Goal: Task Accomplishment & Management: Use online tool/utility

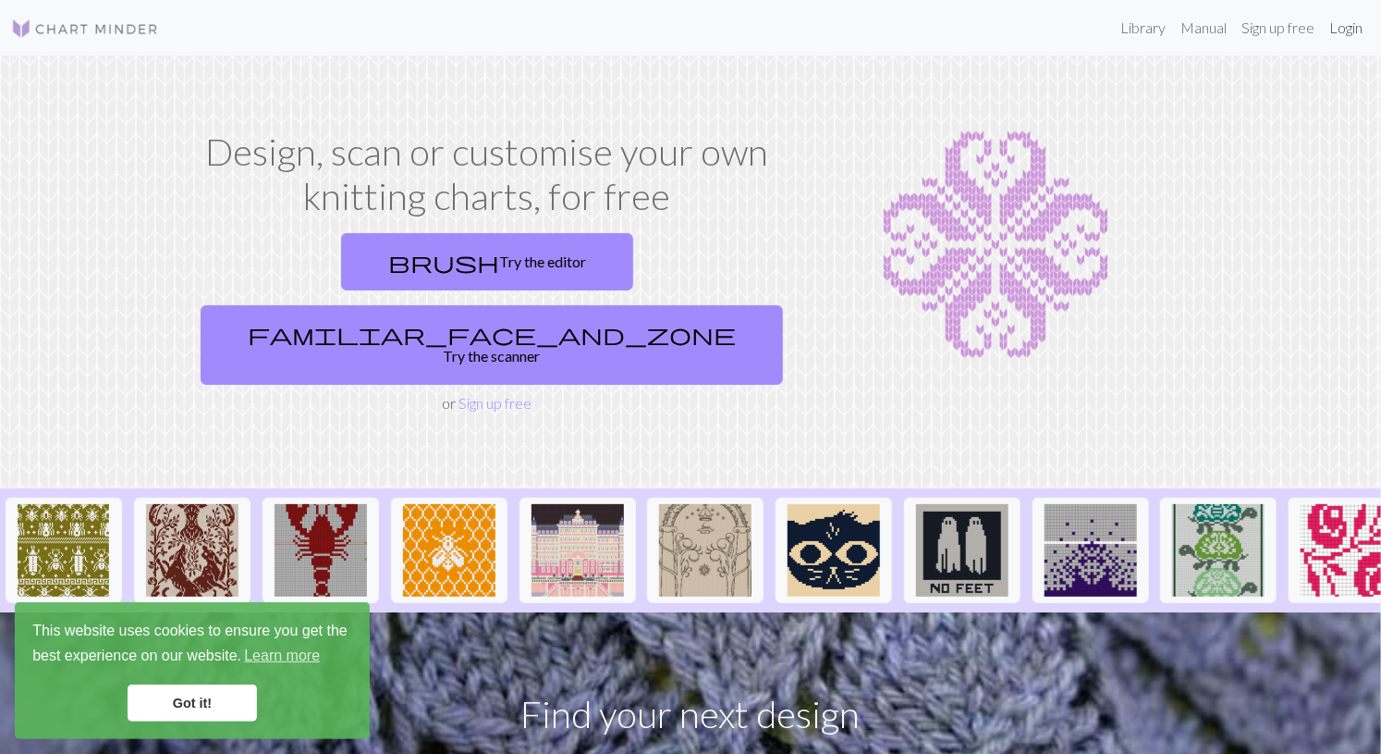
click at [1335, 35] on link "Login" at bounding box center [1346, 27] width 48 height 37
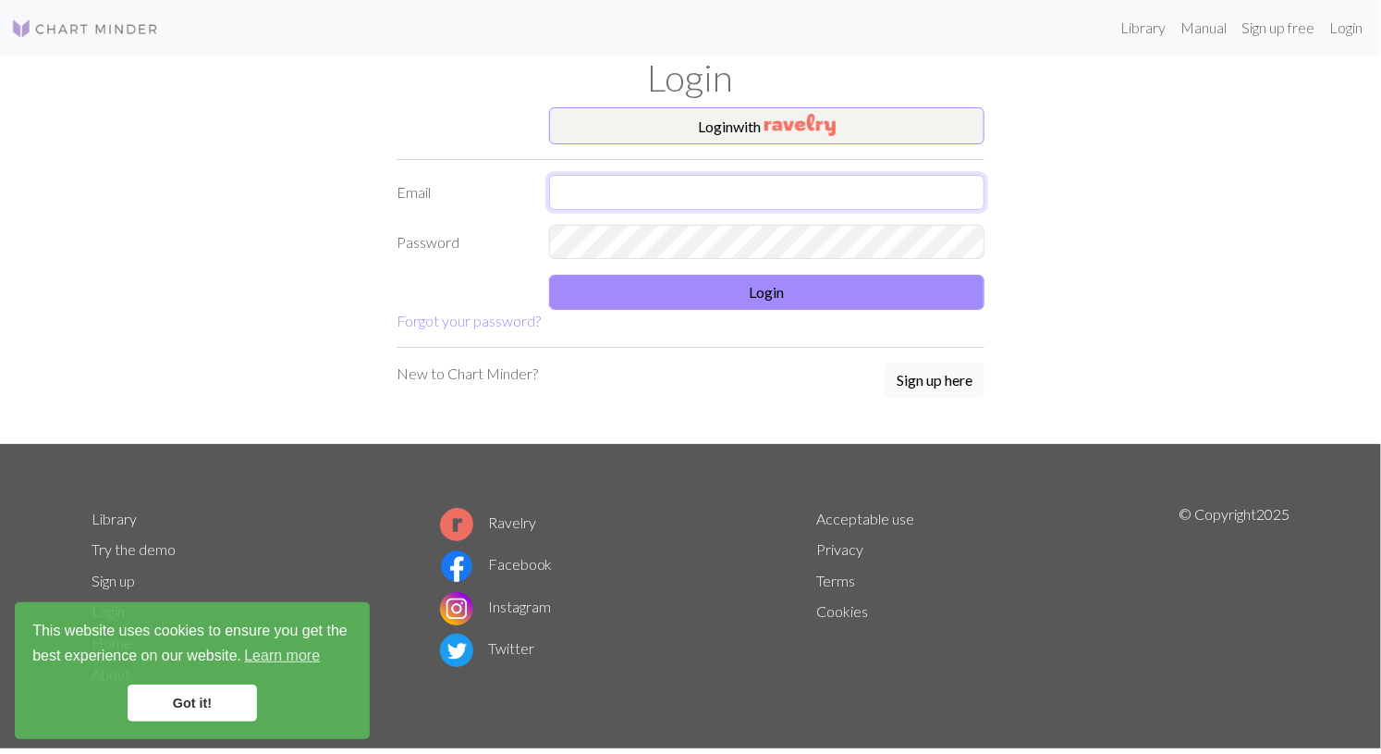
click at [915, 200] on input "text" at bounding box center [766, 192] width 435 height 35
type input "m"
type input "[EMAIL_ADDRESS][DOMAIN_NAME]"
click at [950, 393] on button "Sign up here" at bounding box center [935, 379] width 100 height 35
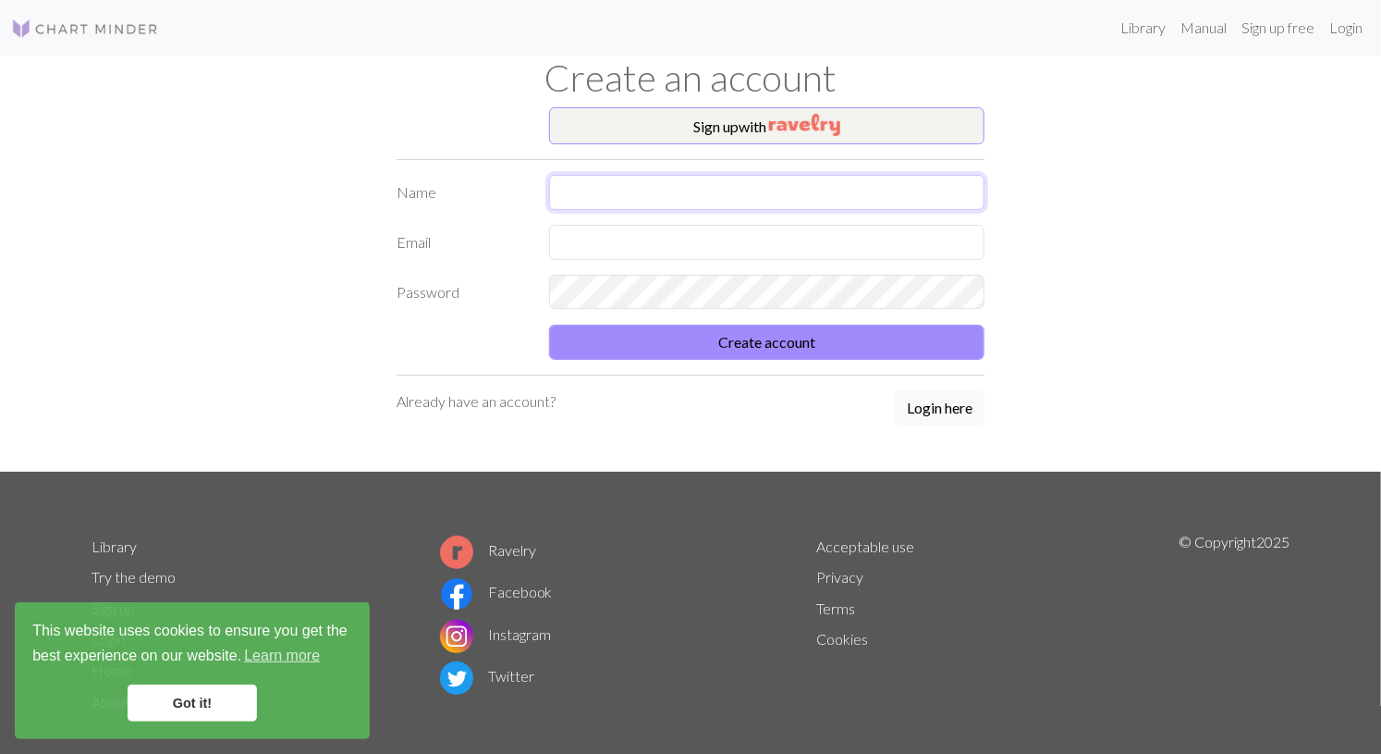
click at [836, 190] on input "text" at bounding box center [766, 192] width 435 height 35
type input "Kmj"
click at [950, 245] on input "text" at bounding box center [766, 242] width 435 height 35
type input "[EMAIL_ADDRESS][DOMAIN_NAME]"
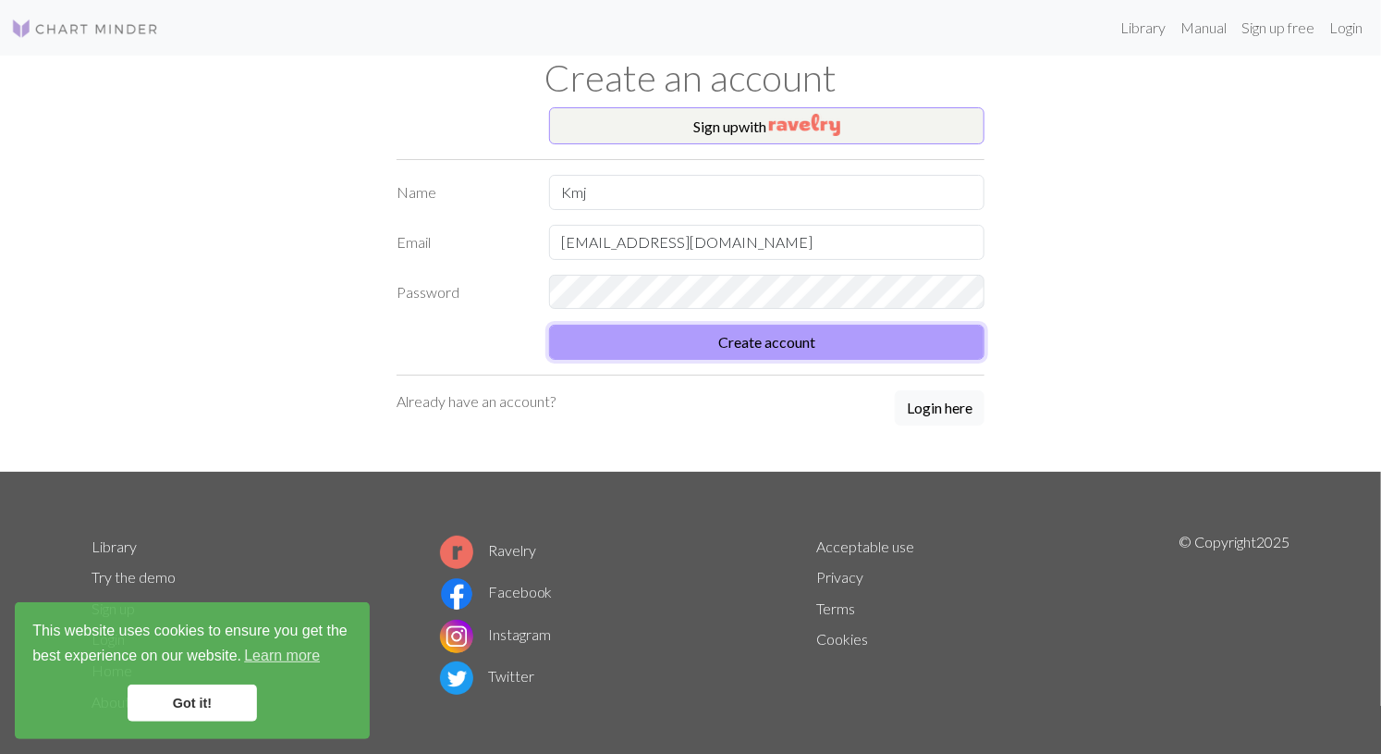
click at [944, 349] on button "Create account" at bounding box center [766, 342] width 435 height 35
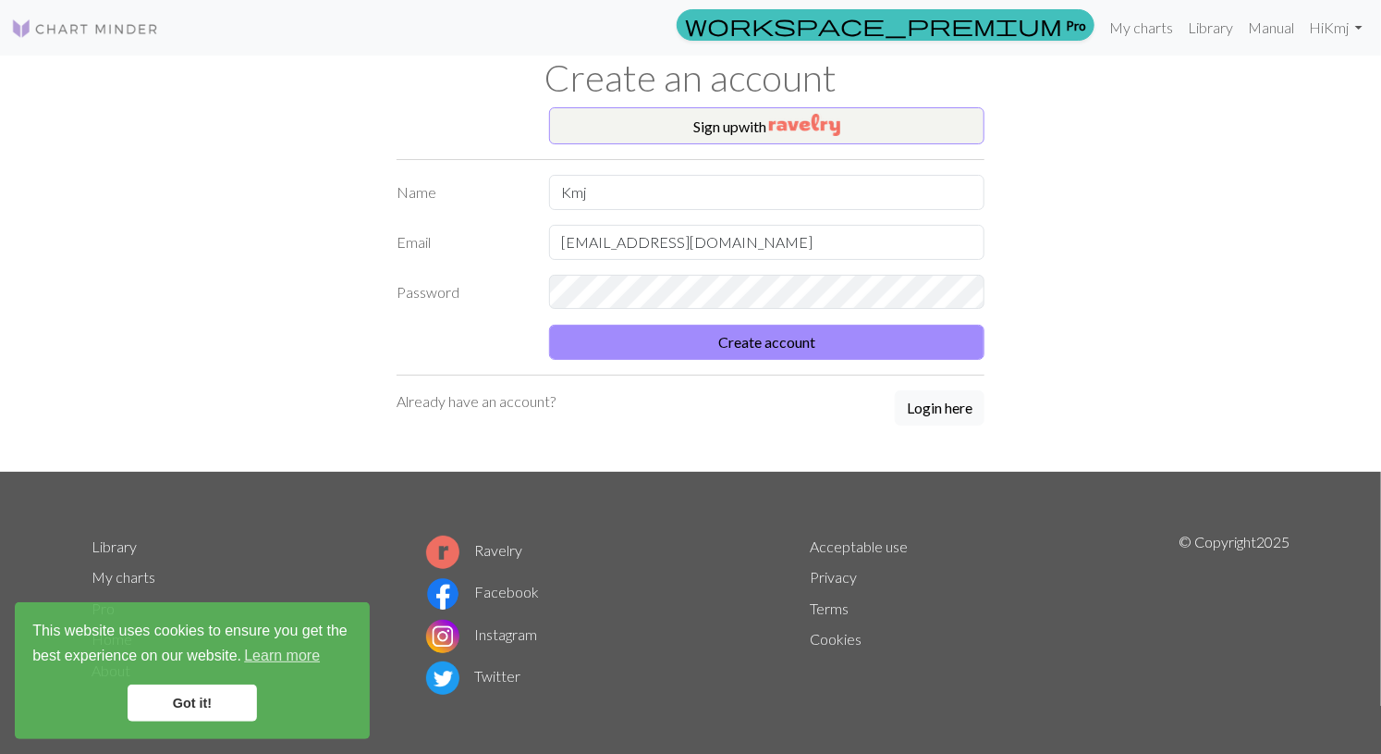
click at [223, 721] on link "Got it!" at bounding box center [192, 702] width 129 height 37
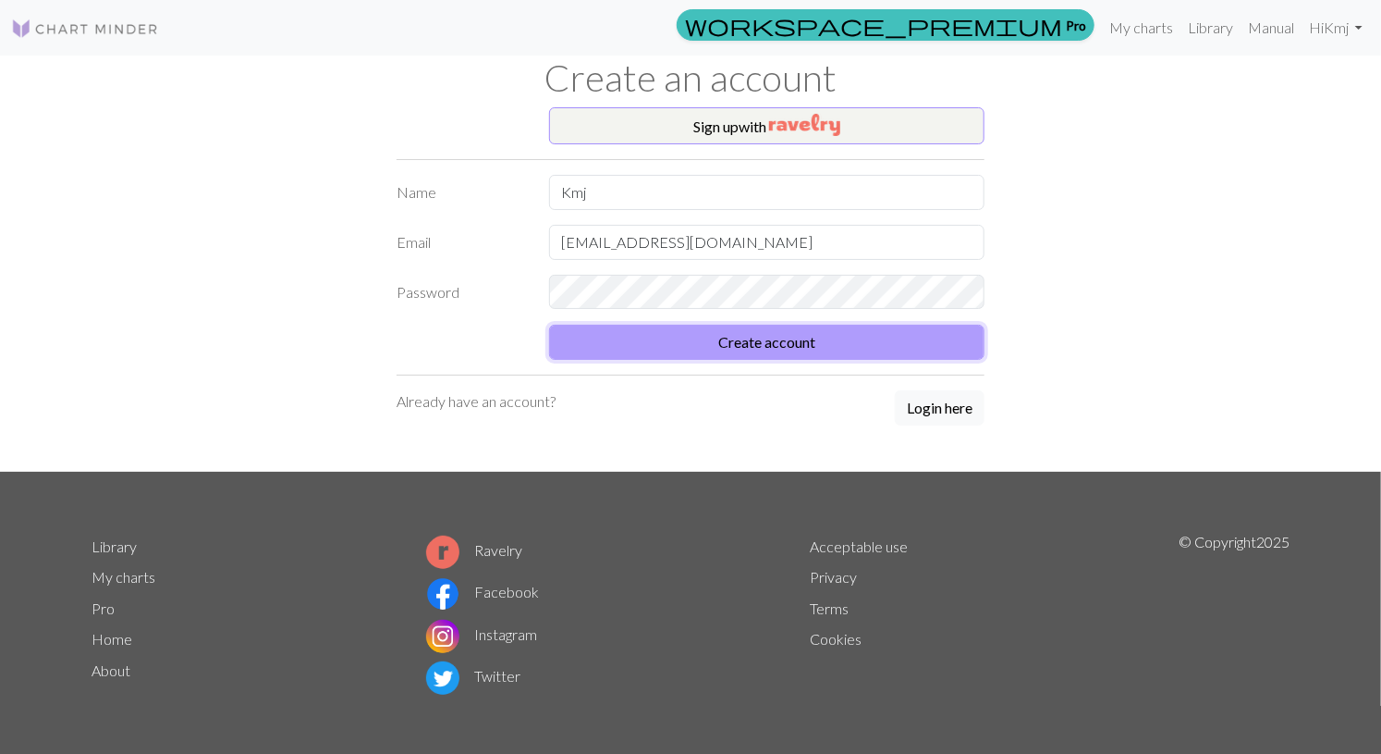
click at [814, 338] on button "Create account" at bounding box center [766, 342] width 435 height 35
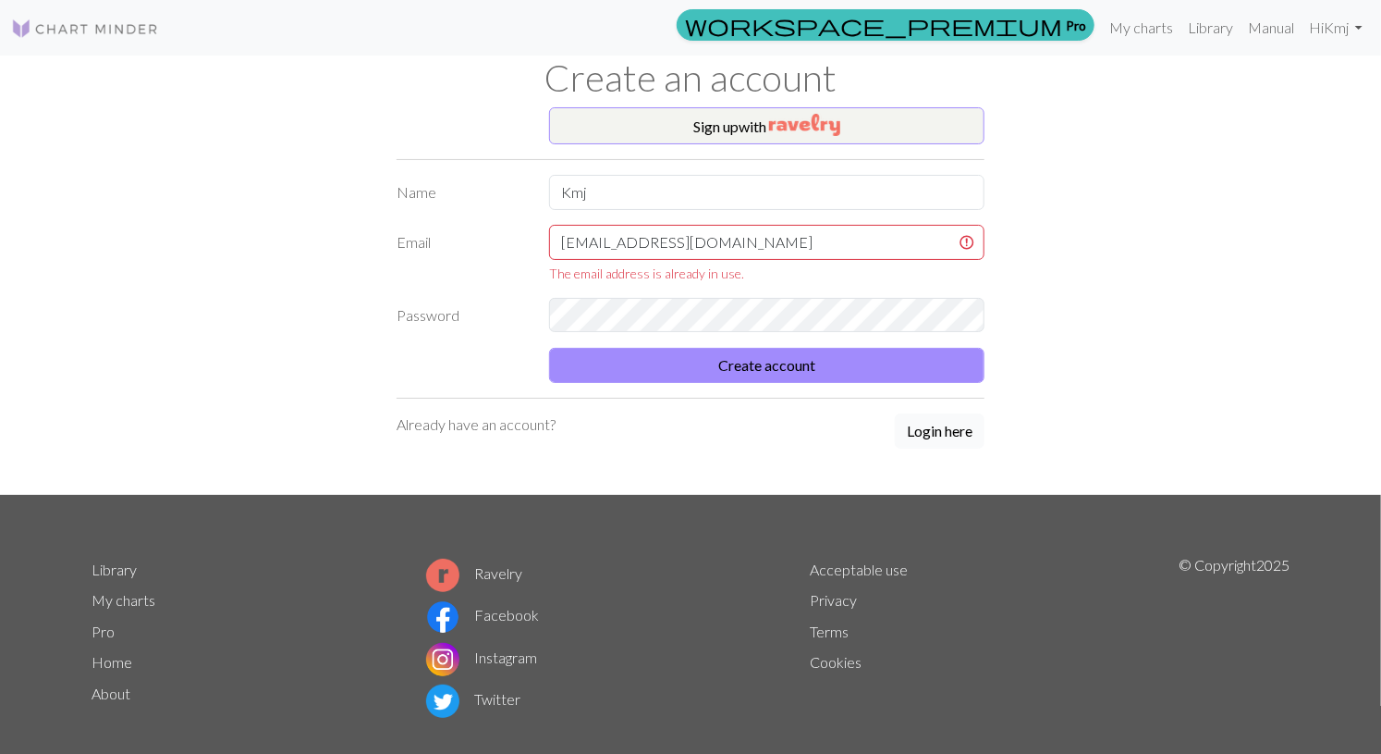
click at [956, 430] on button "Login here" at bounding box center [940, 430] width 90 height 35
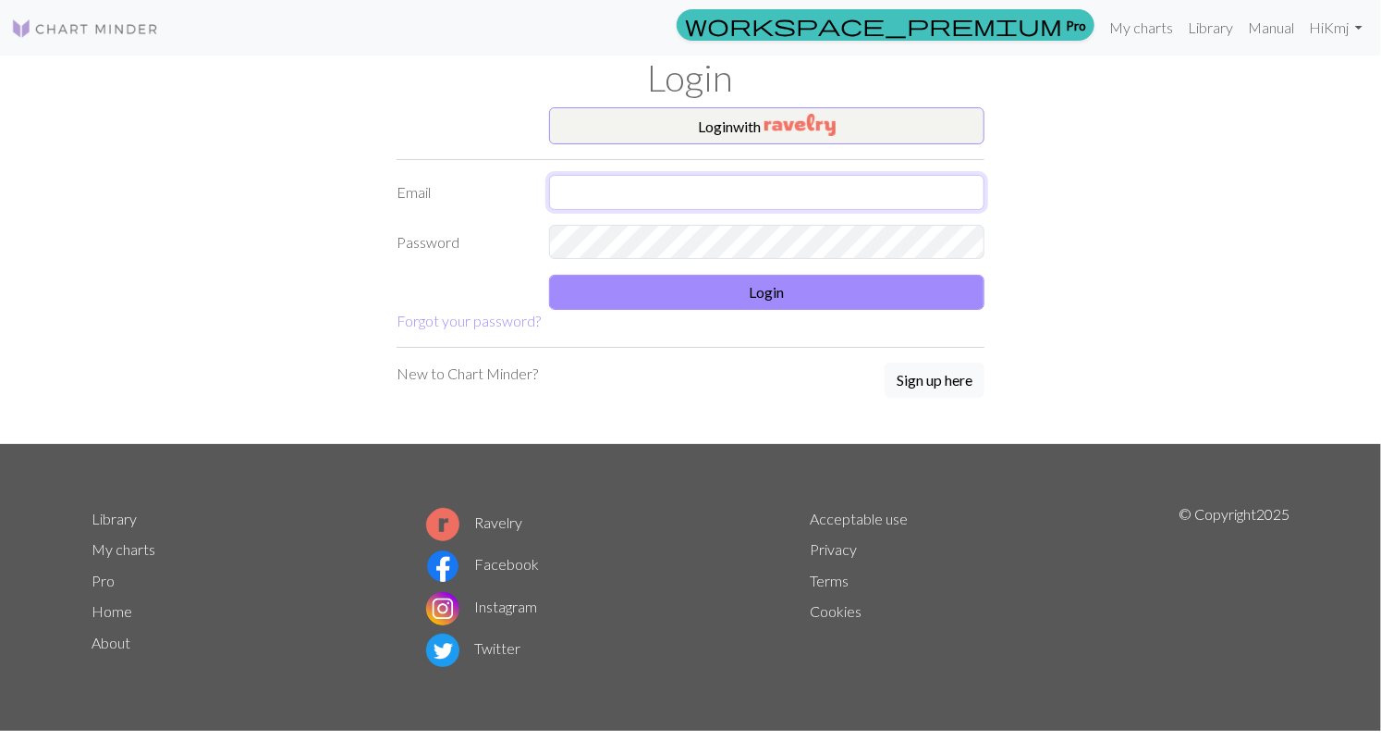
click at [748, 202] on input "text" at bounding box center [766, 192] width 435 height 35
click at [879, 122] on button "Login with" at bounding box center [766, 125] width 435 height 37
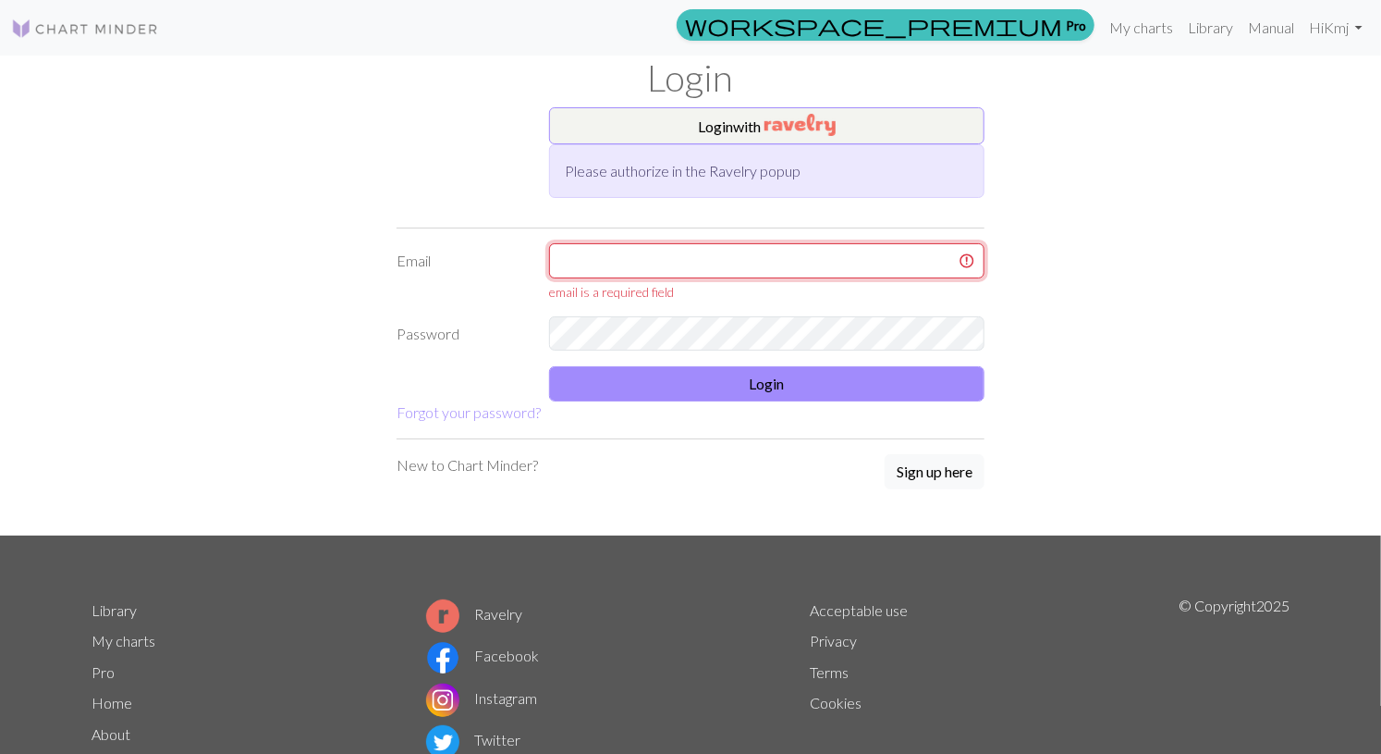
click at [793, 264] on input "text" at bounding box center [766, 260] width 435 height 35
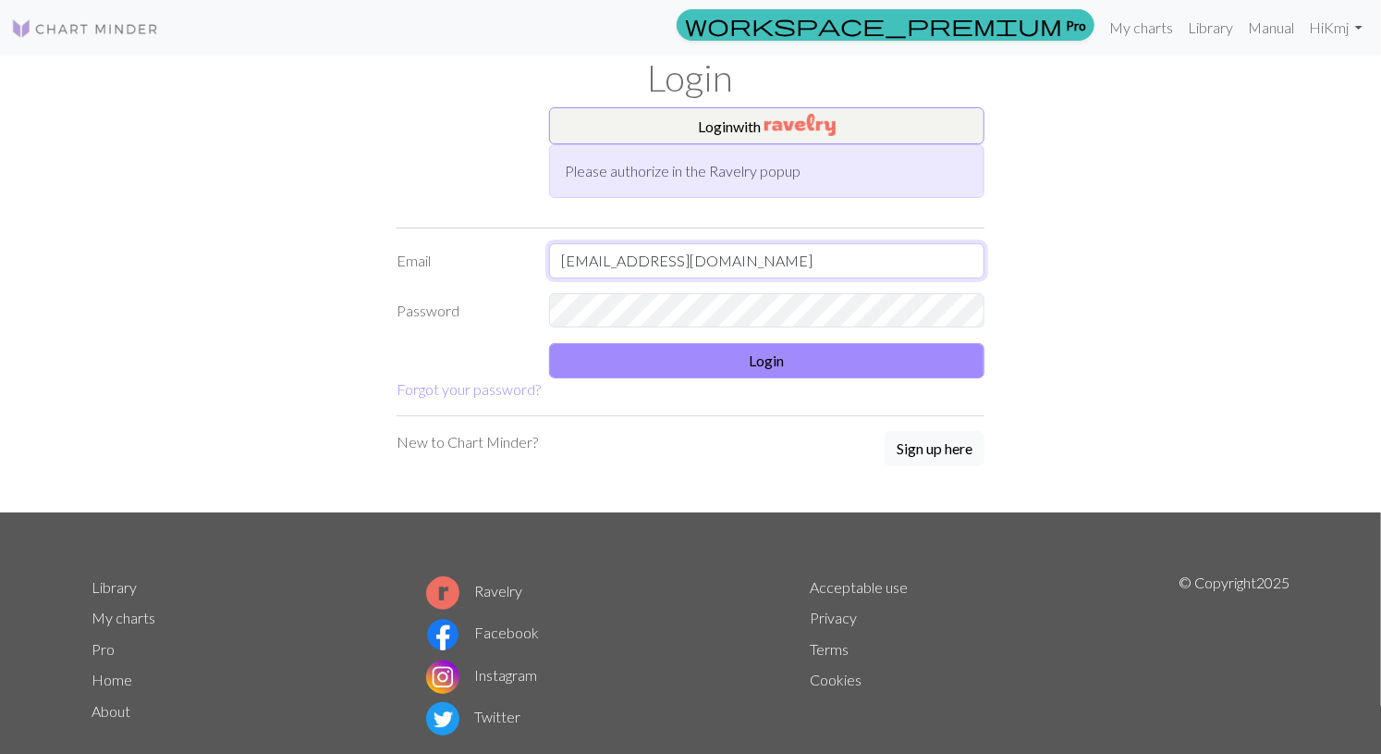
type input "[EMAIL_ADDRESS][DOMAIN_NAME]"
click at [937, 361] on button "Login" at bounding box center [766, 360] width 435 height 35
click at [1151, 32] on link "My charts" at bounding box center [1141, 27] width 79 height 37
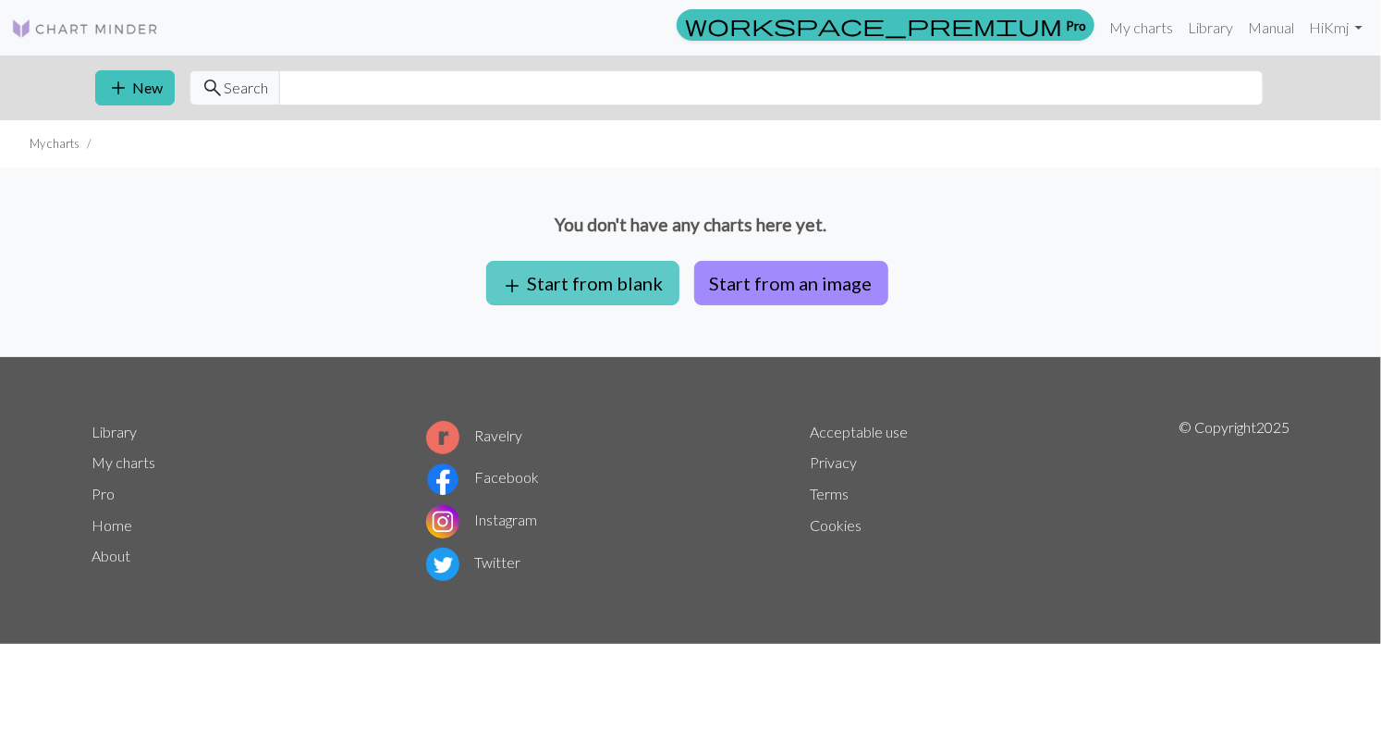
click at [617, 286] on button "add Start from blank" at bounding box center [582, 283] width 193 height 44
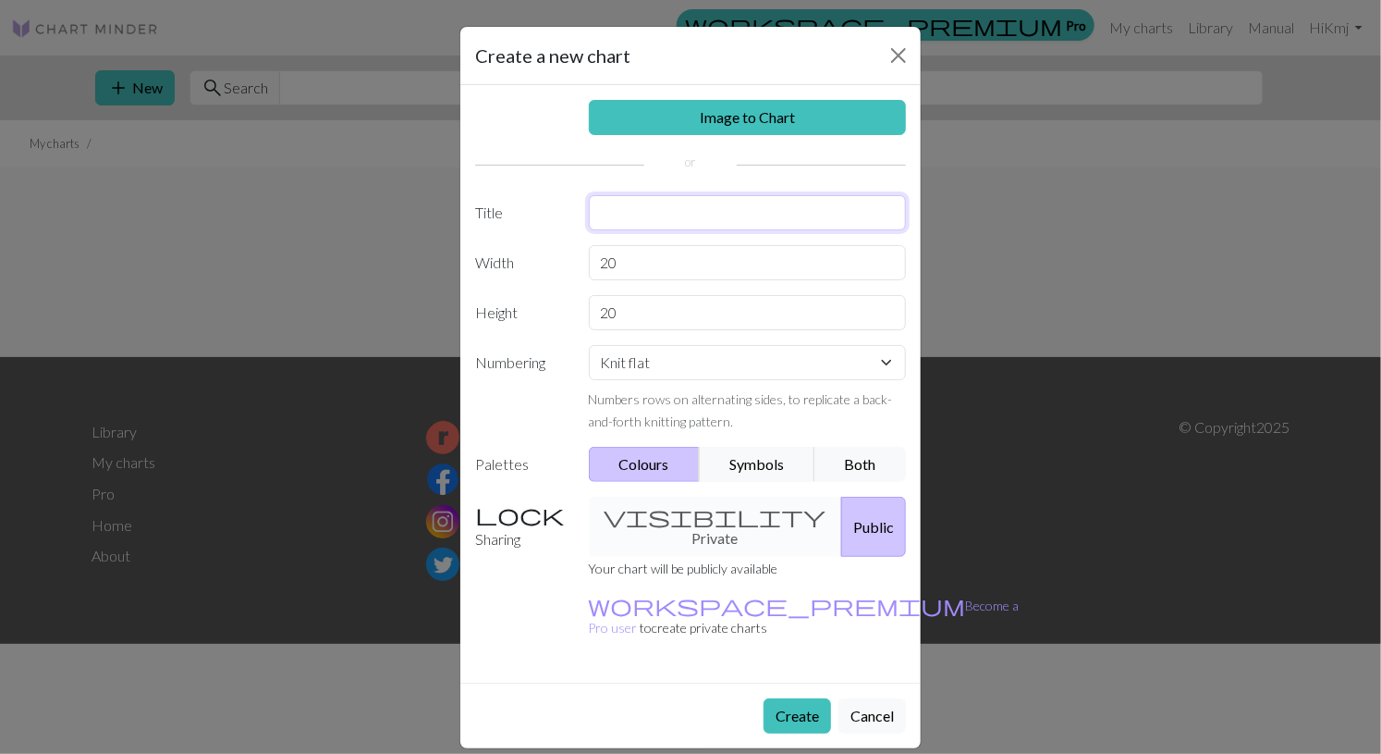
click at [767, 208] on input "text" at bounding box center [748, 212] width 318 height 35
type input "🐇"
click at [873, 268] on input "20" at bounding box center [748, 262] width 318 height 35
type input "2"
type input "102"
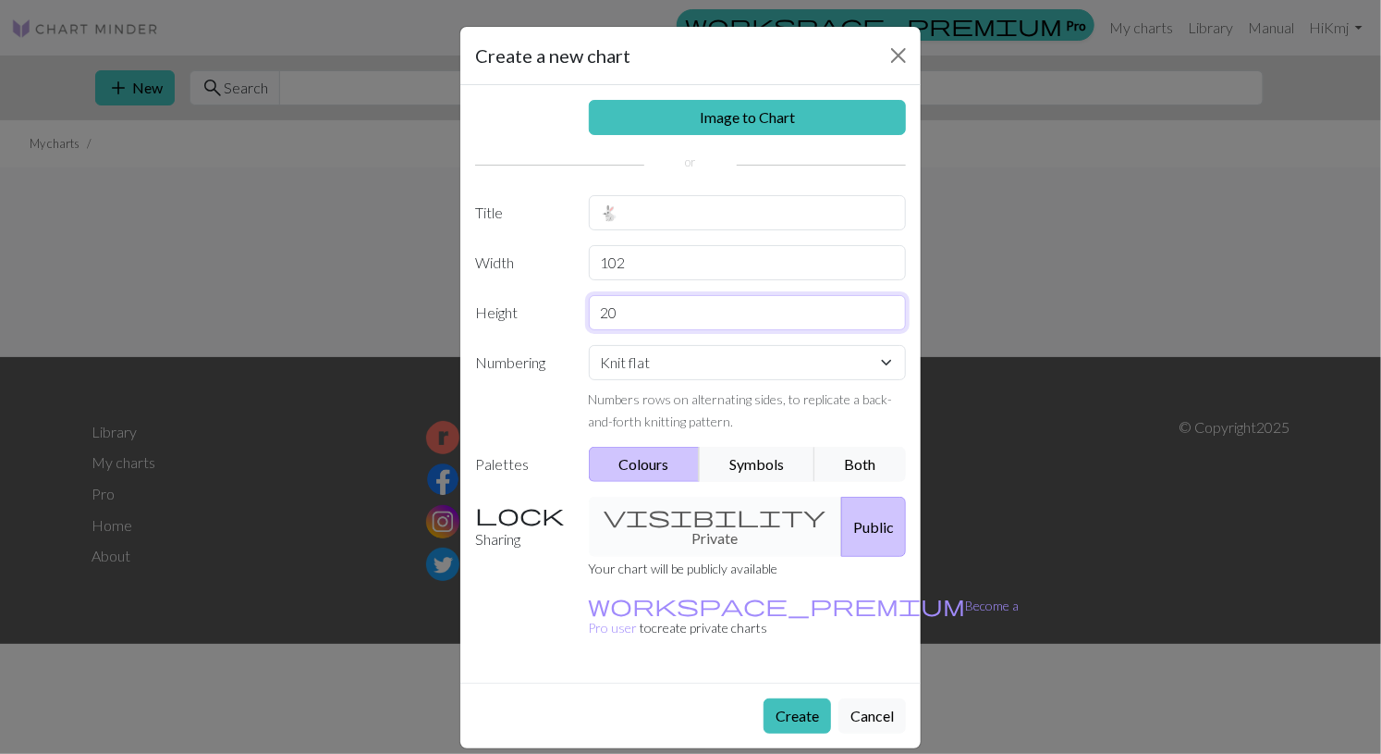
click at [810, 303] on input "20" at bounding box center [748, 312] width 318 height 35
type input "2"
type input "33"
click at [858, 374] on select "Knit flat Knit in the round Lace knitting Cross stitch" at bounding box center [748, 362] width 318 height 35
click at [888, 373] on select "Knit flat Knit in the round Lace knitting Cross stitch" at bounding box center [748, 362] width 318 height 35
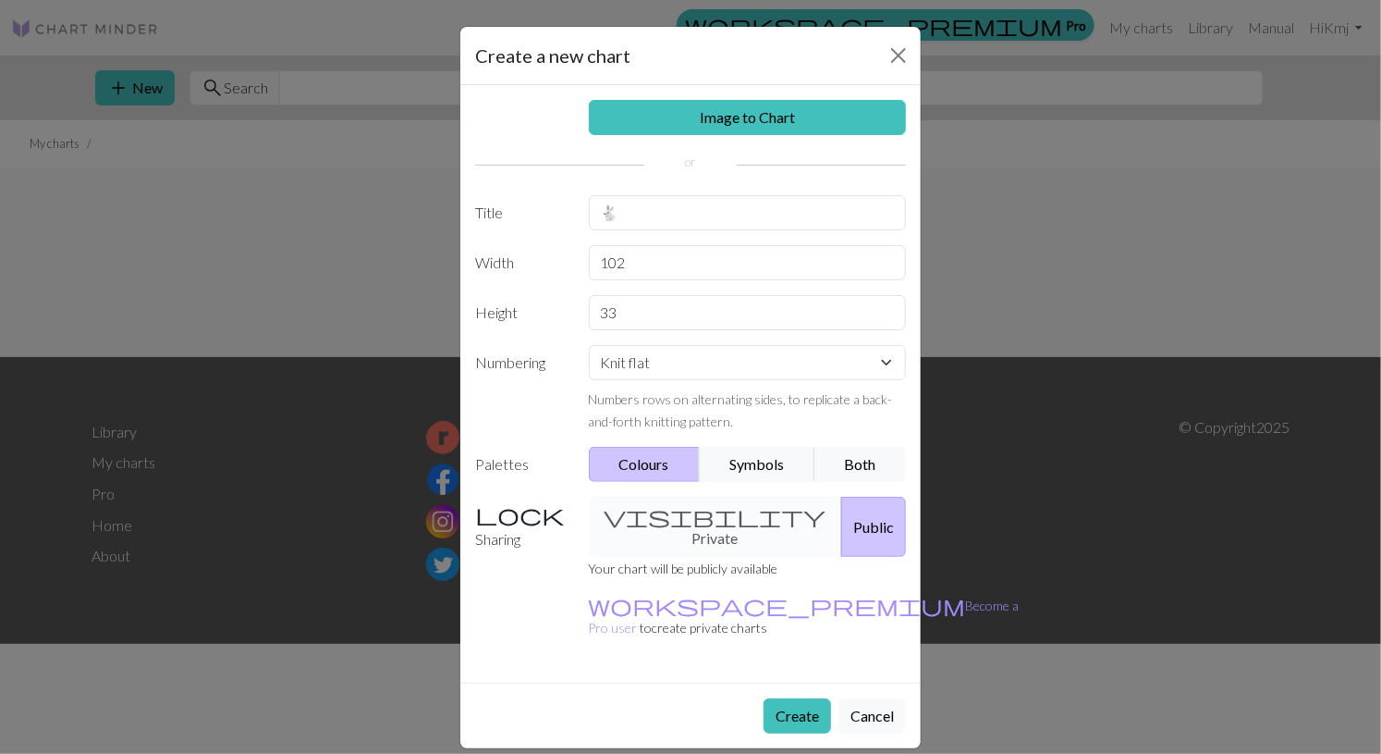
click at [724, 515] on div "visibility Private Public" at bounding box center [748, 527] width 340 height 60
click at [732, 511] on div "visibility Private Public" at bounding box center [748, 527] width 340 height 60
click at [814, 698] on button "Create" at bounding box center [797, 715] width 67 height 35
click at [794, 698] on button "Create" at bounding box center [797, 715] width 67 height 35
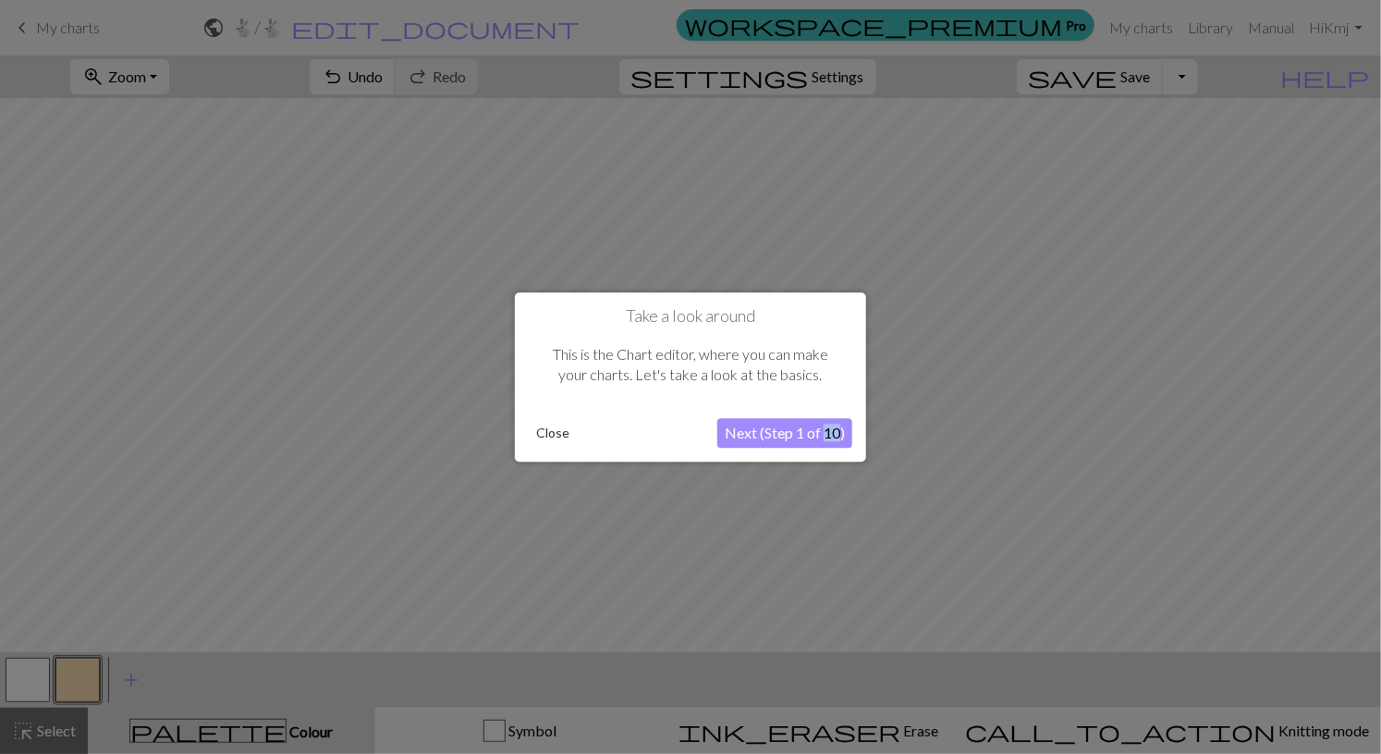
click at [782, 439] on button "Next (Step 1 of 10)" at bounding box center [784, 433] width 135 height 30
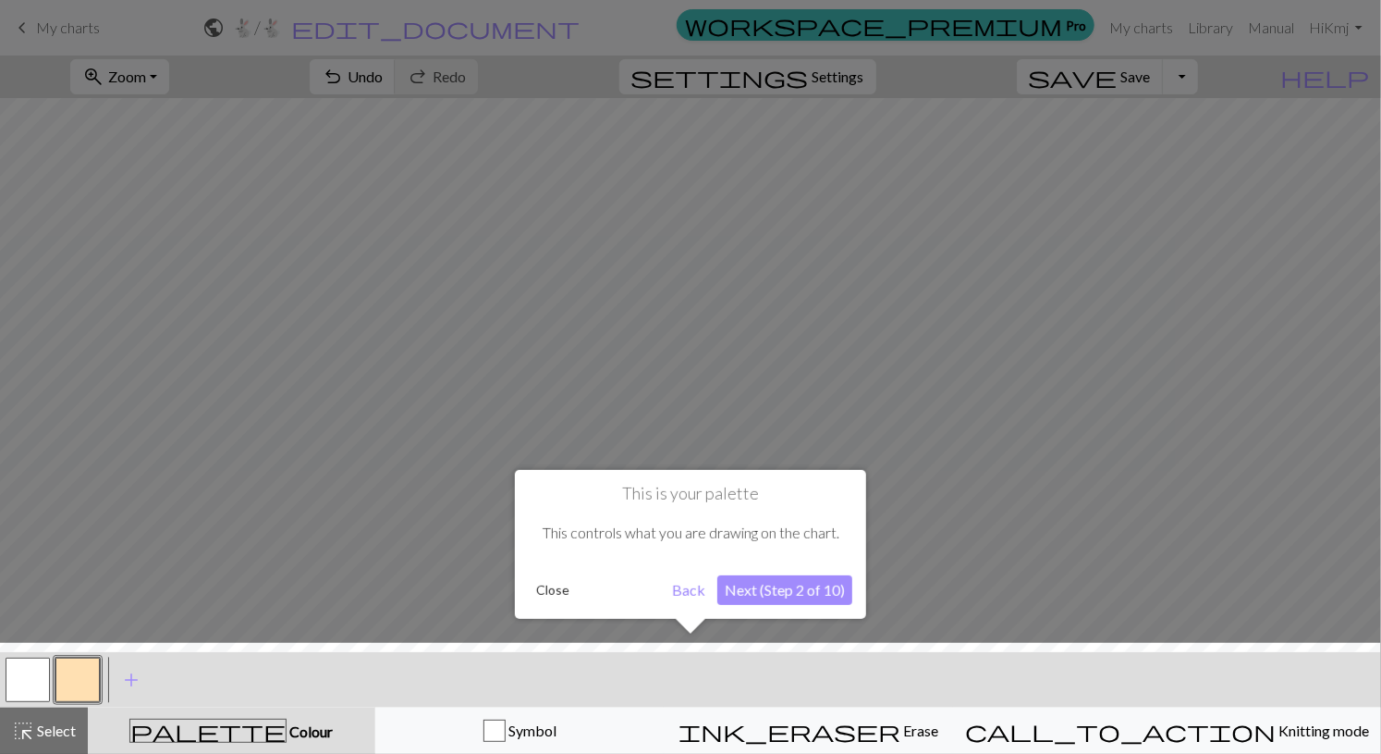
click at [810, 592] on button "Next (Step 2 of 10)" at bounding box center [784, 590] width 135 height 30
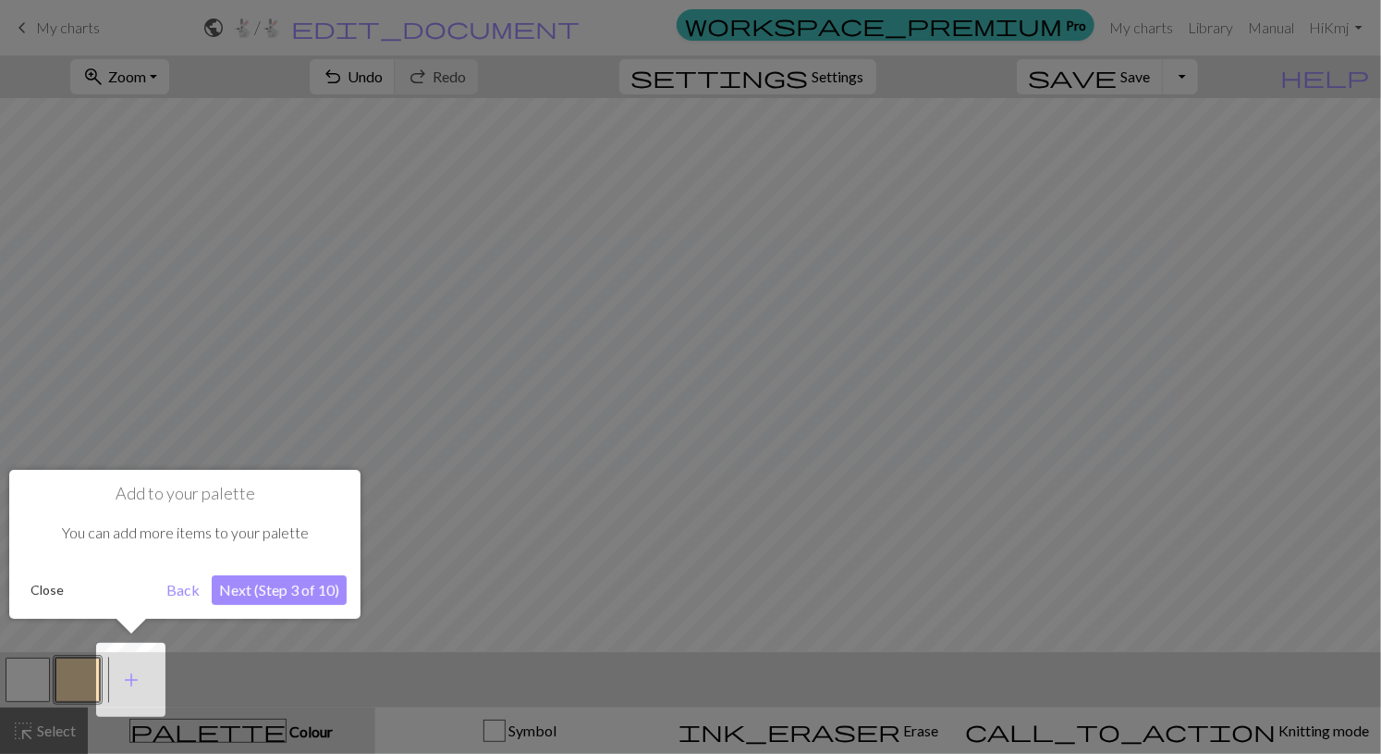
click at [316, 596] on button "Next (Step 3 of 10)" at bounding box center [279, 590] width 135 height 30
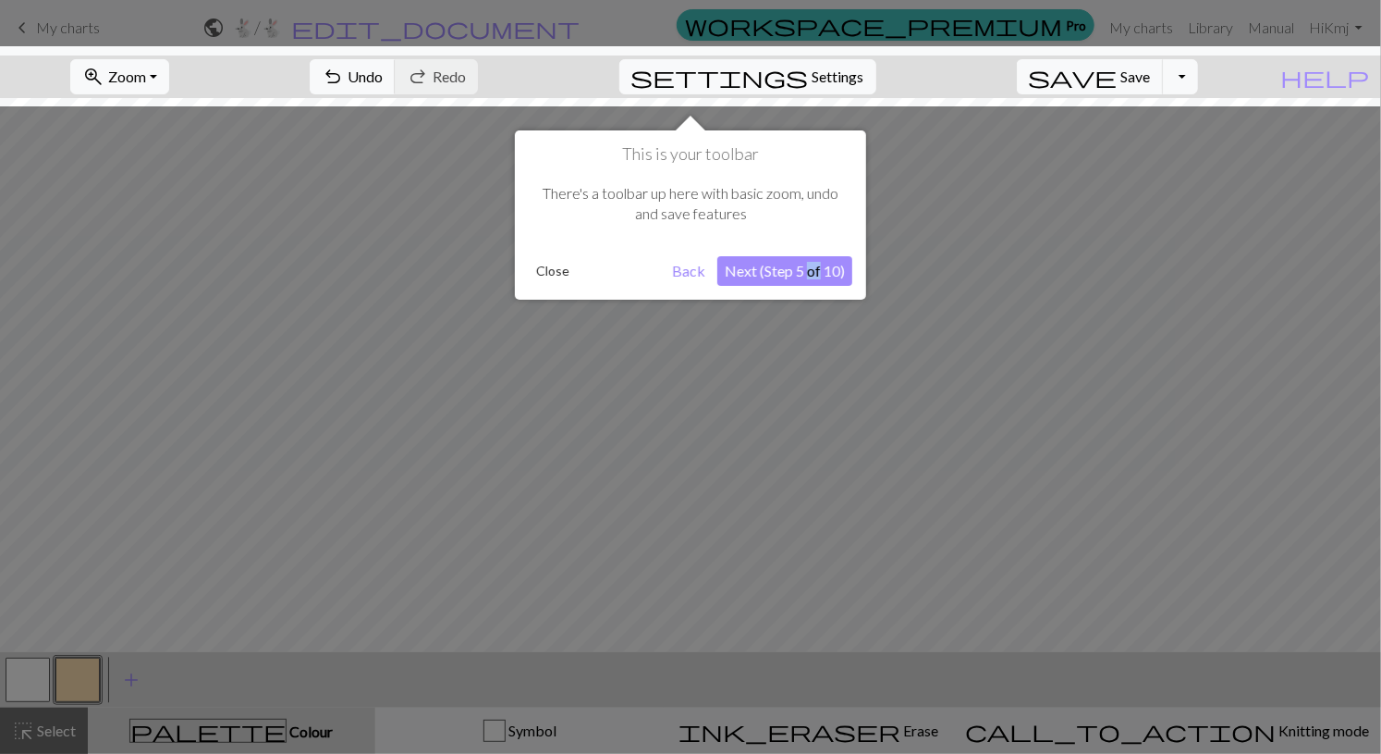
click at [806, 276] on button "Next (Step 5 of 10)" at bounding box center [784, 271] width 135 height 30
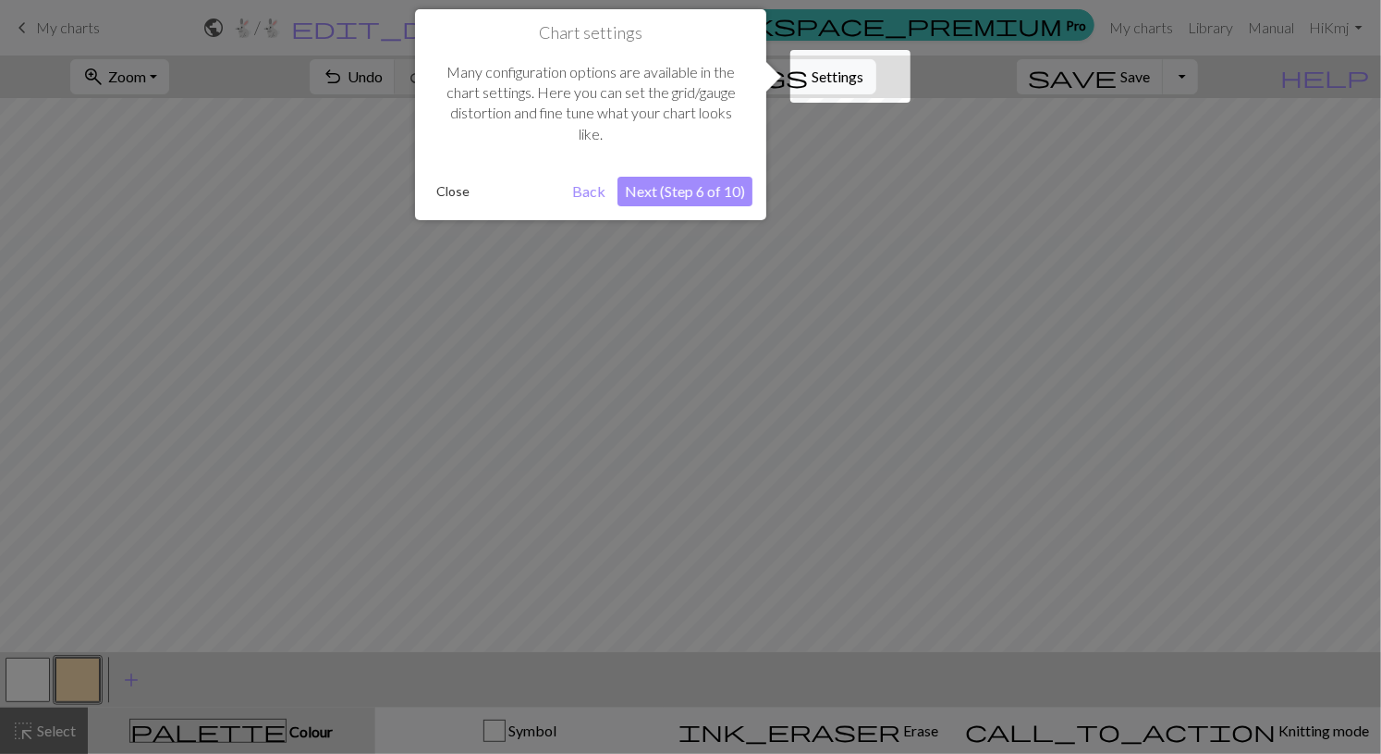
click at [451, 198] on button "Close" at bounding box center [453, 192] width 48 height 28
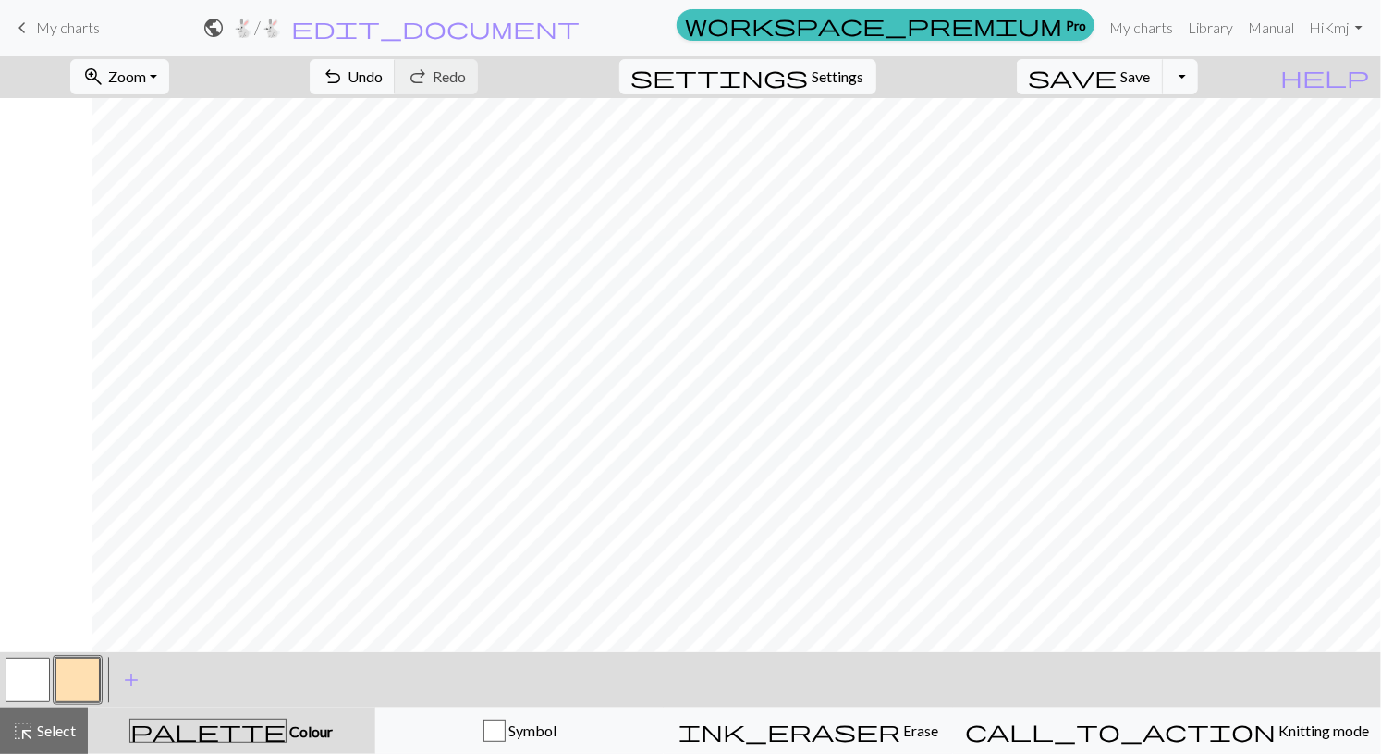
scroll to position [0, 92]
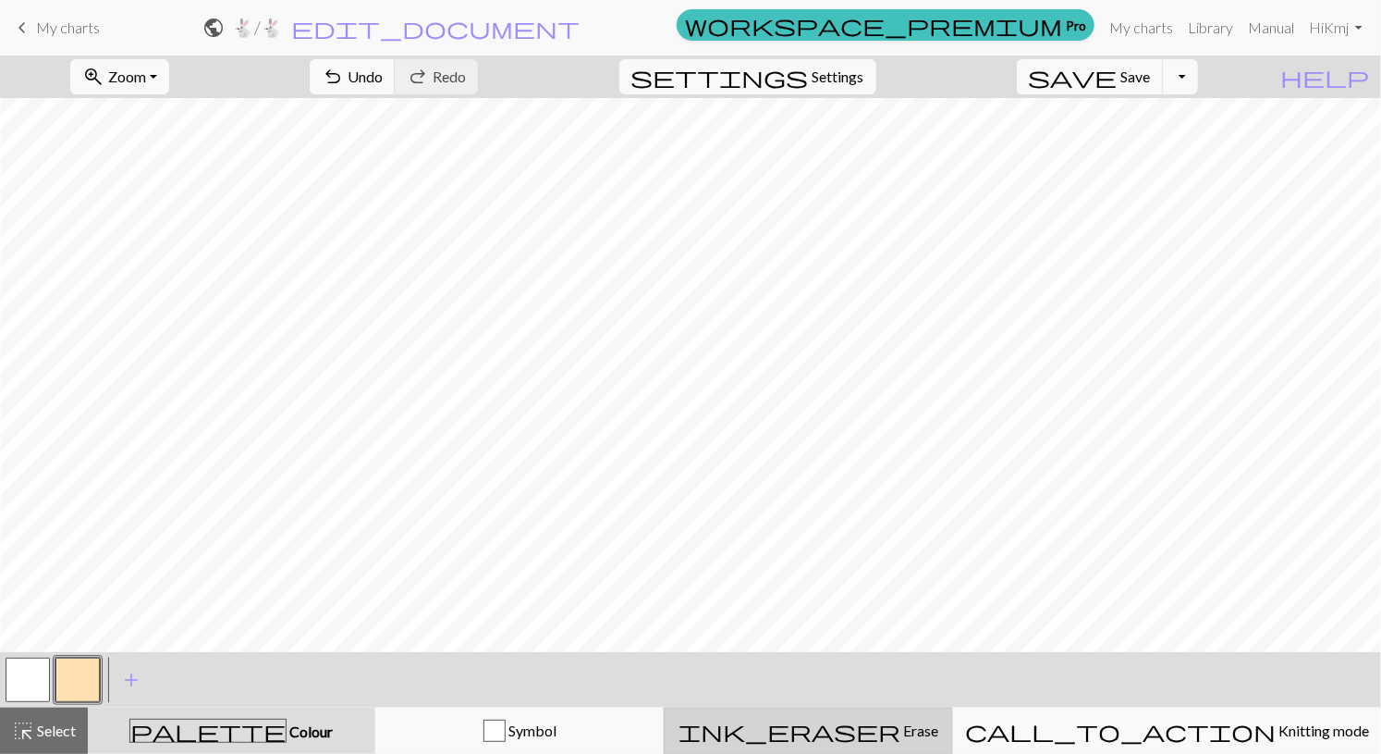
click at [901, 725] on span "Erase" at bounding box center [920, 730] width 38 height 18
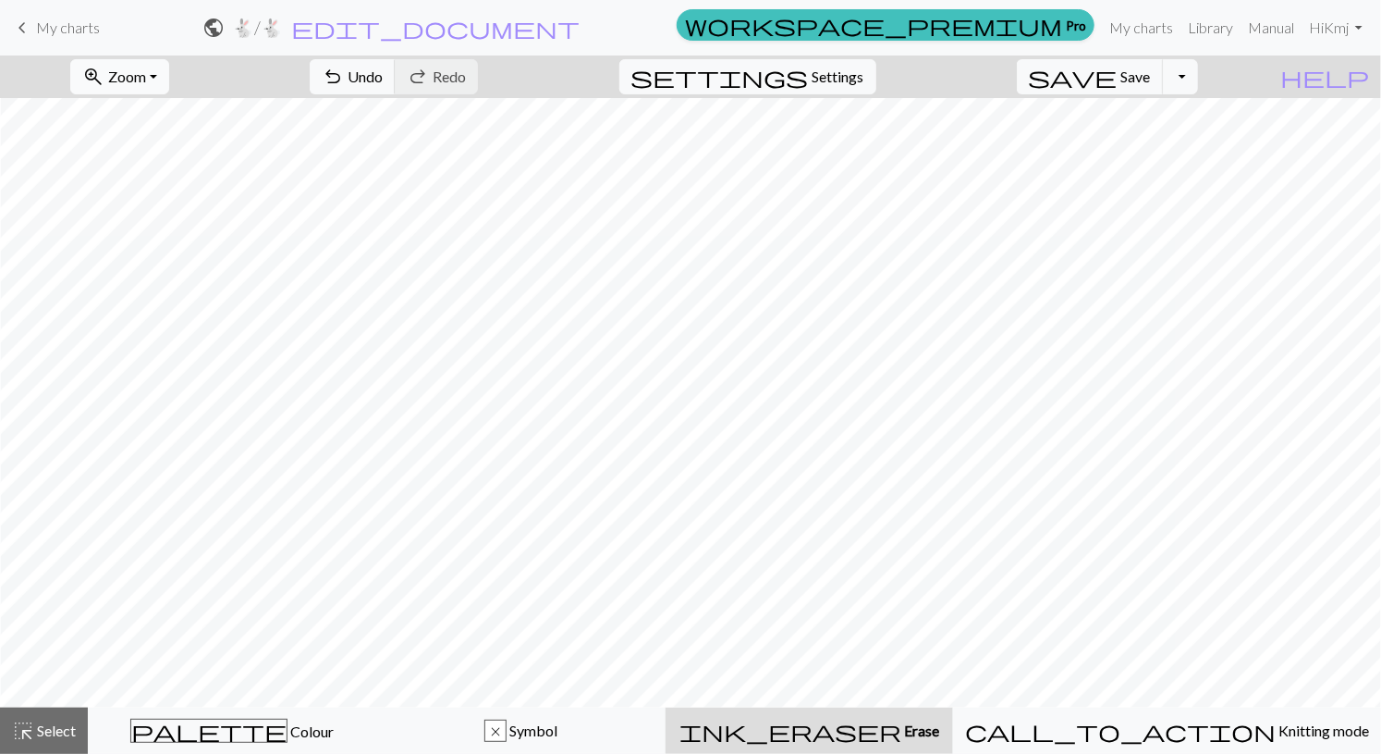
click at [169, 76] on button "zoom_in Zoom Zoom" at bounding box center [119, 76] width 99 height 35
click at [207, 224] on button "50%" at bounding box center [144, 221] width 146 height 30
click at [169, 75] on button "zoom_in Zoom Zoom" at bounding box center [119, 76] width 99 height 35
click at [202, 148] on button "Fit width" at bounding box center [144, 146] width 146 height 30
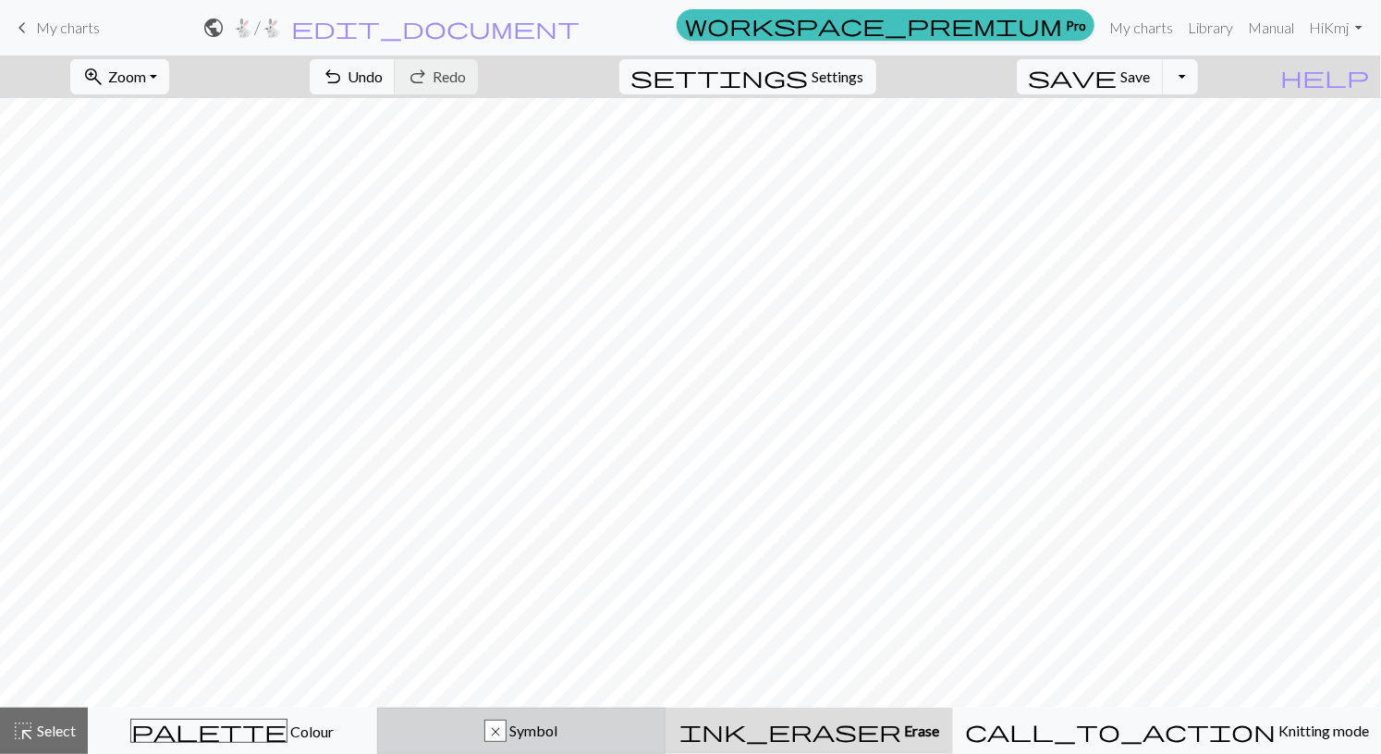
click at [506, 737] on div "x" at bounding box center [495, 731] width 20 height 22
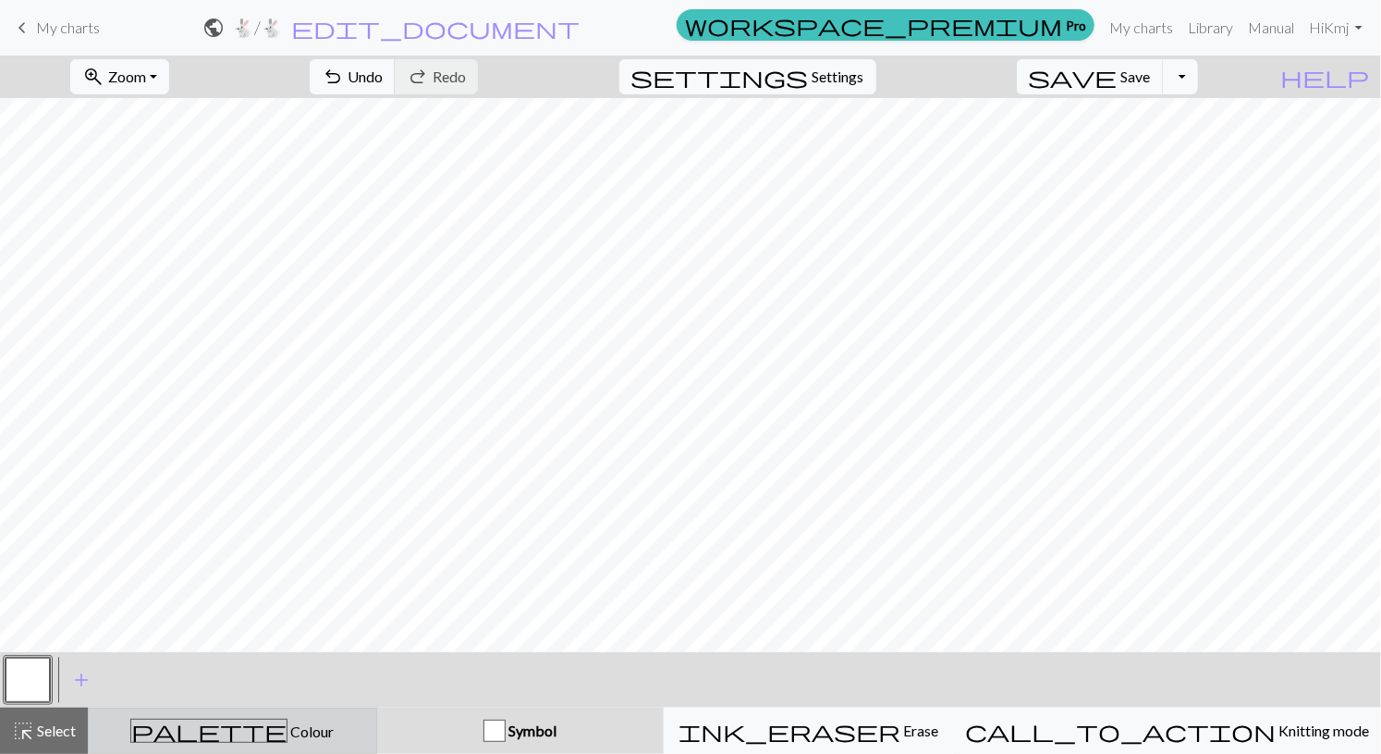
click at [351, 750] on button "palette Colour Colour" at bounding box center [232, 730] width 289 height 46
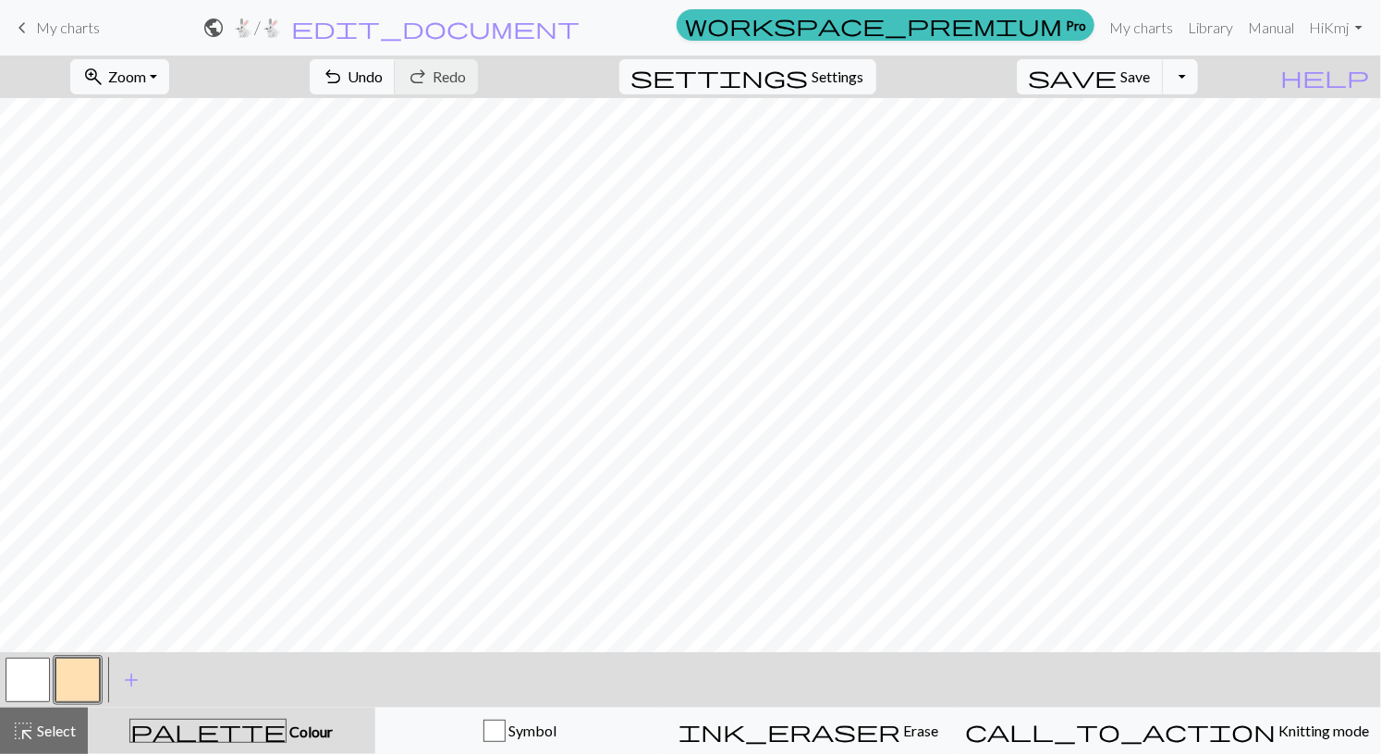
click at [364, 737] on div "palette Colour Colour" at bounding box center [231, 730] width 265 height 24
click at [364, 732] on div "palette Colour Colour" at bounding box center [231, 730] width 265 height 24
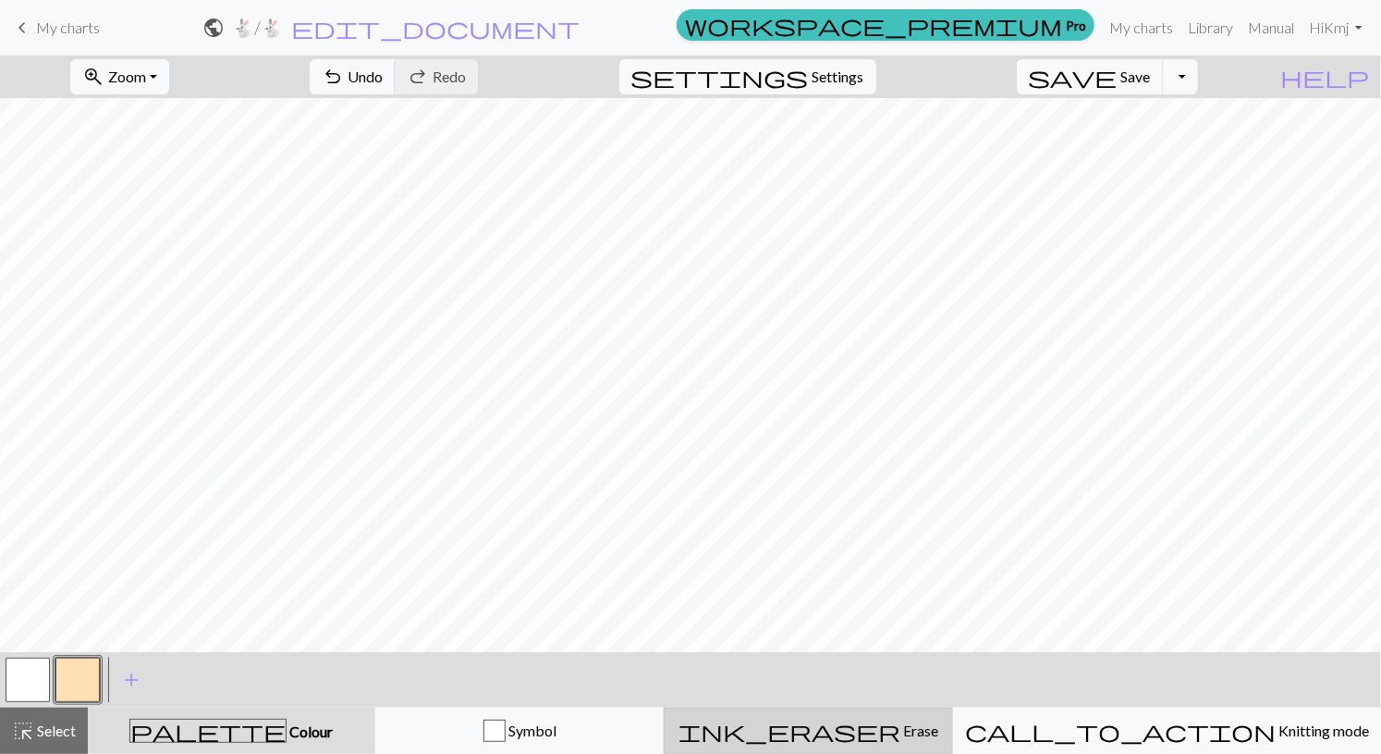
click at [923, 740] on div "ink_eraser Erase Erase" at bounding box center [808, 730] width 265 height 22
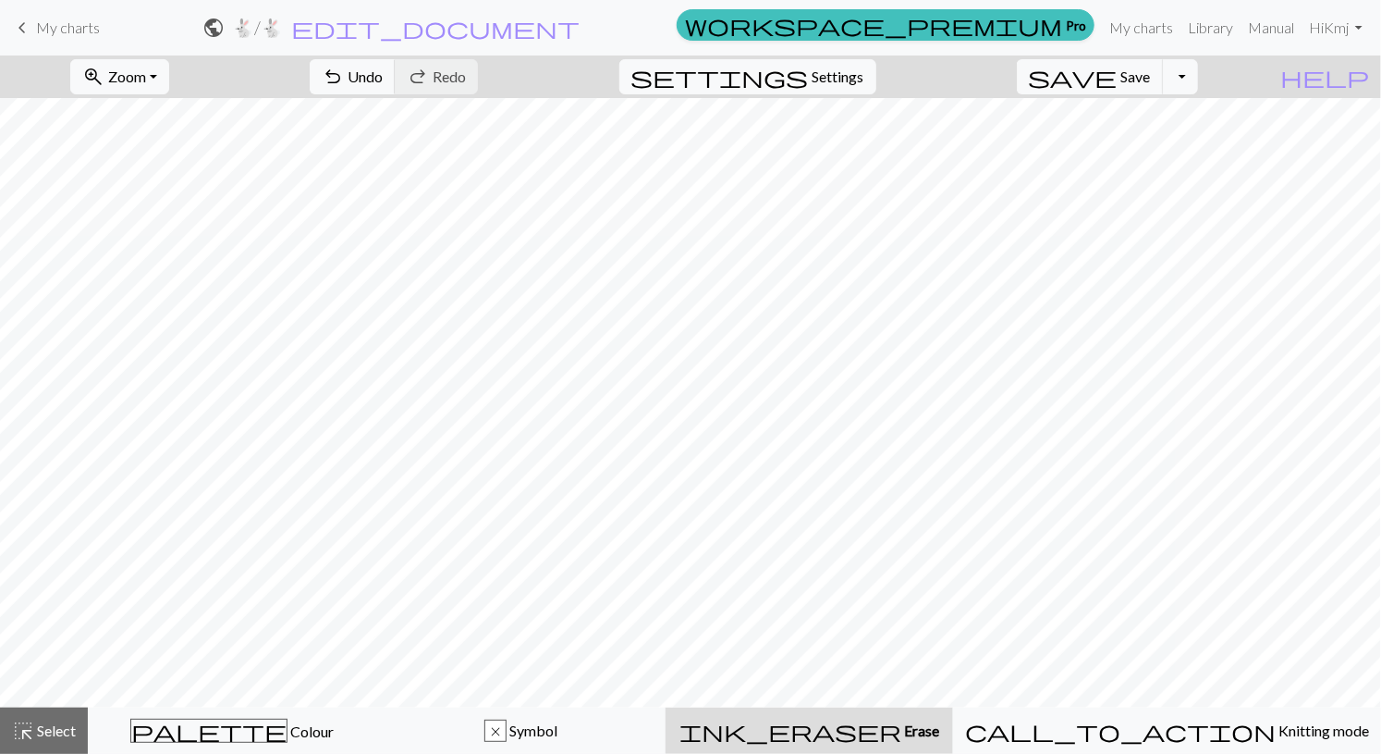
click at [907, 728] on span "Erase" at bounding box center [920, 730] width 38 height 18
click at [396, 85] on button "undo Undo Undo" at bounding box center [353, 76] width 86 height 35
click at [383, 84] on span "Undo" at bounding box center [365, 76] width 35 height 18
click at [396, 90] on button "undo Undo Undo" at bounding box center [353, 76] width 86 height 35
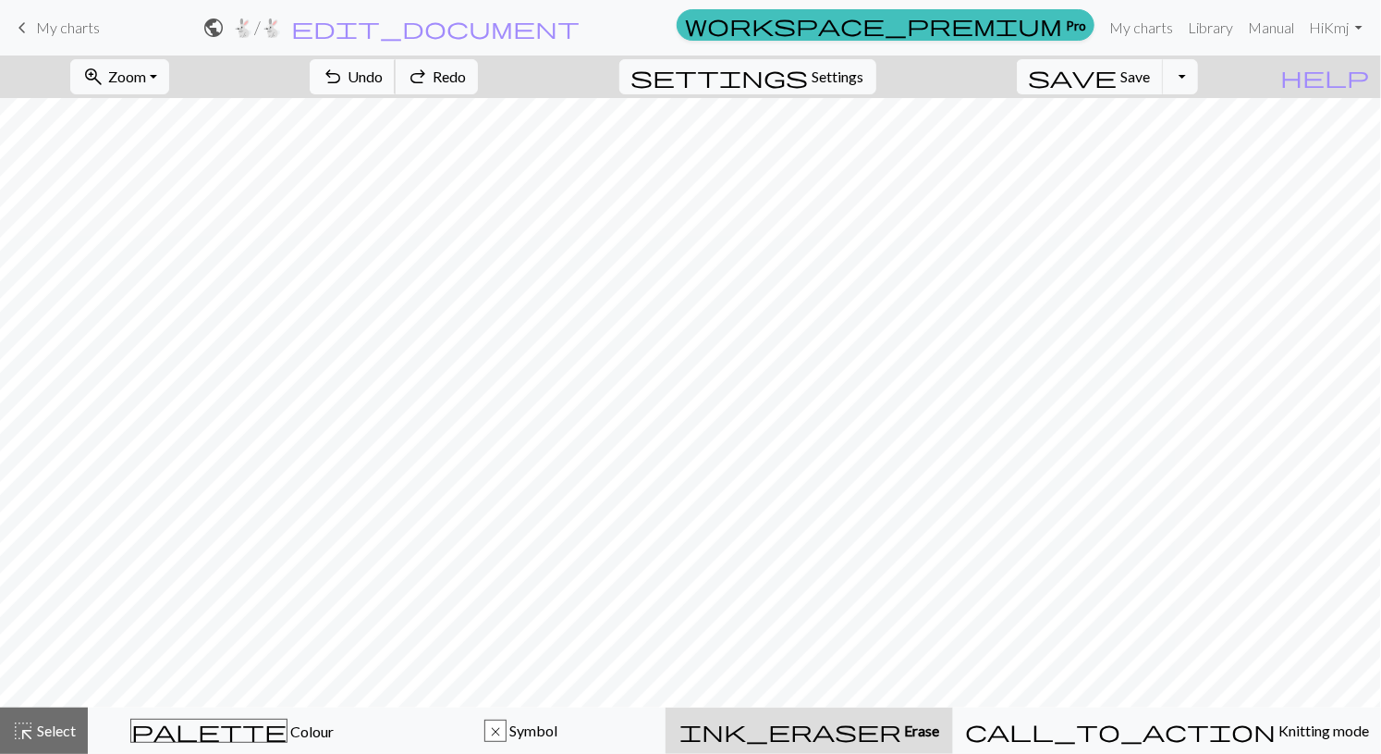
click at [396, 86] on button "undo Undo Undo" at bounding box center [353, 76] width 86 height 35
click at [396, 88] on button "undo Undo Undo" at bounding box center [353, 76] width 86 height 35
click at [396, 90] on button "undo Undo Undo" at bounding box center [353, 76] width 86 height 35
click at [383, 84] on span "Undo" at bounding box center [365, 76] width 35 height 18
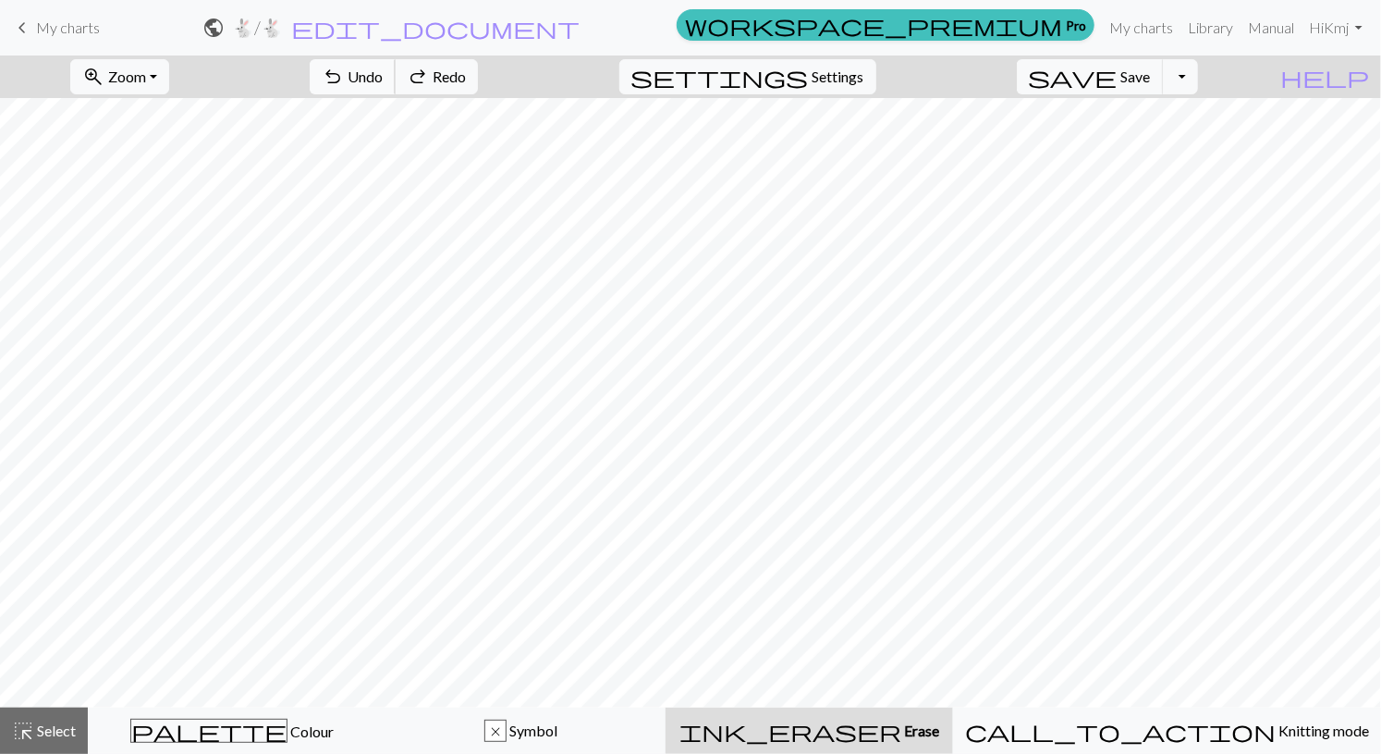
click at [383, 80] on span "Undo" at bounding box center [365, 76] width 35 height 18
click at [396, 86] on button "undo Undo Undo" at bounding box center [353, 76] width 86 height 35
click at [383, 82] on span "Undo" at bounding box center [365, 76] width 35 height 18
click at [383, 77] on span "Undo" at bounding box center [365, 76] width 35 height 18
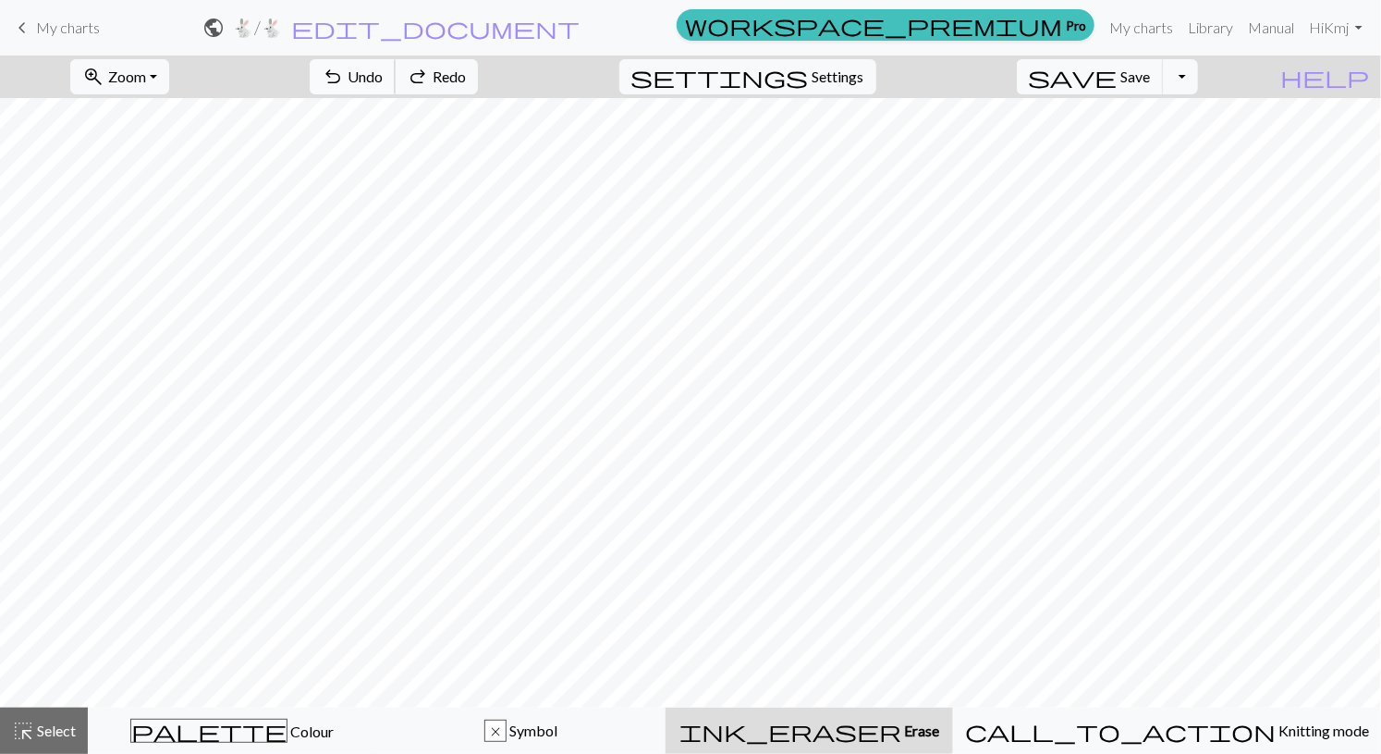
click at [383, 73] on span "Undo" at bounding box center [365, 76] width 35 height 18
click at [383, 71] on span "Undo" at bounding box center [365, 76] width 35 height 18
click at [396, 63] on button "undo Undo Undo" at bounding box center [353, 76] width 86 height 35
click at [383, 72] on span "Undo" at bounding box center [365, 76] width 35 height 18
click at [383, 73] on span "Undo" at bounding box center [365, 76] width 35 height 18
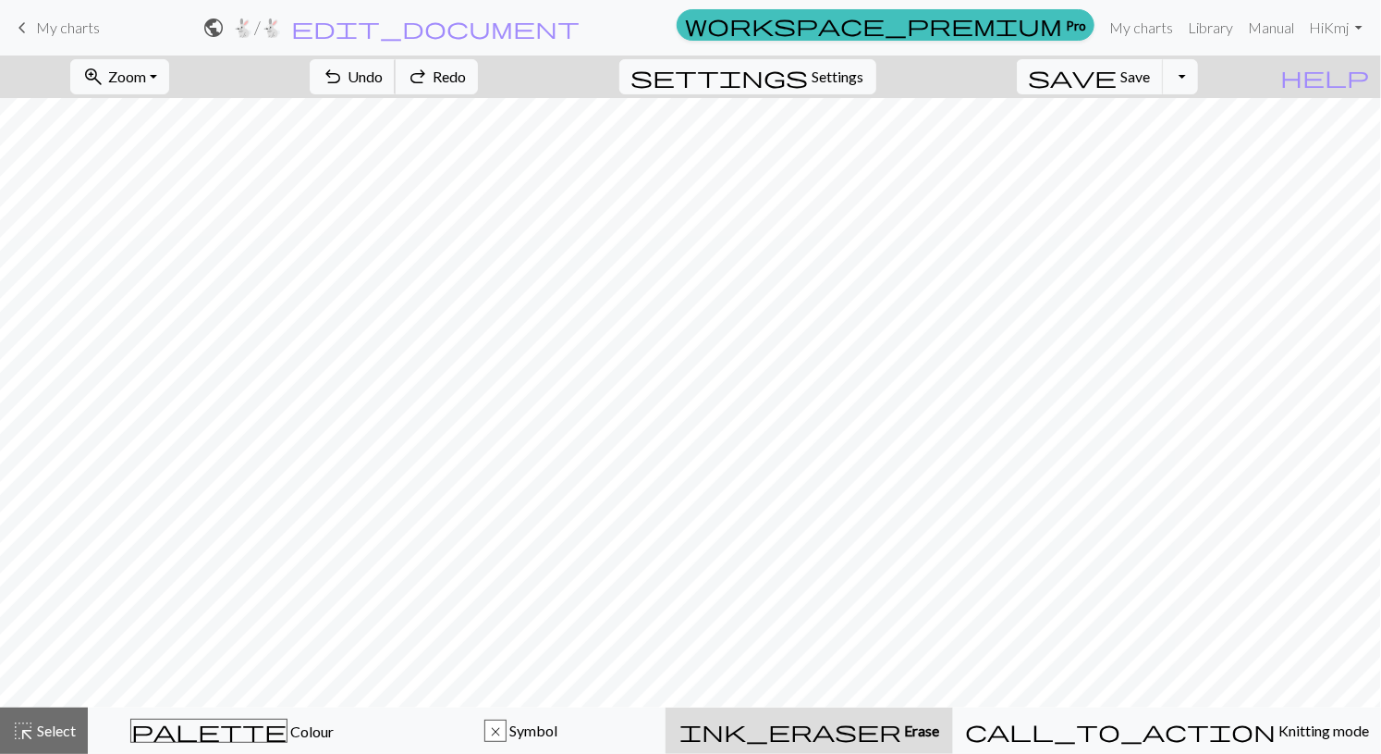
click at [396, 84] on button "undo Undo Undo" at bounding box center [353, 76] width 86 height 35
click at [464, 87] on div "undo Undo Undo redo Redo Redo" at bounding box center [394, 76] width 196 height 43
click at [460, 92] on div "undo Undo Undo redo Redo Redo" at bounding box center [394, 76] width 196 height 43
click at [454, 85] on div "undo Undo Undo redo Redo Redo" at bounding box center [394, 76] width 196 height 43
click at [454, 86] on div "undo Undo Undo redo Redo Redo" at bounding box center [394, 76] width 196 height 43
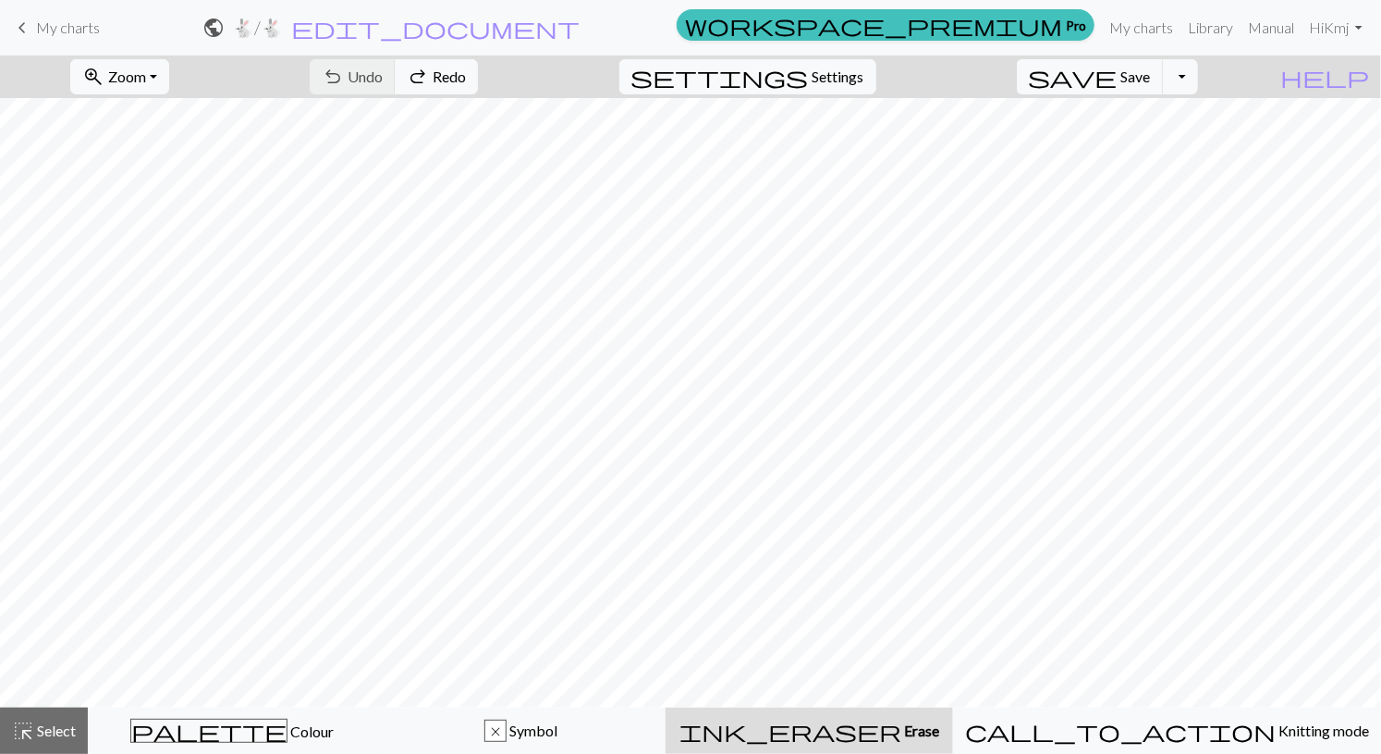
click at [468, 83] on div "undo Undo Undo redo Redo Redo" at bounding box center [394, 76] width 196 height 43
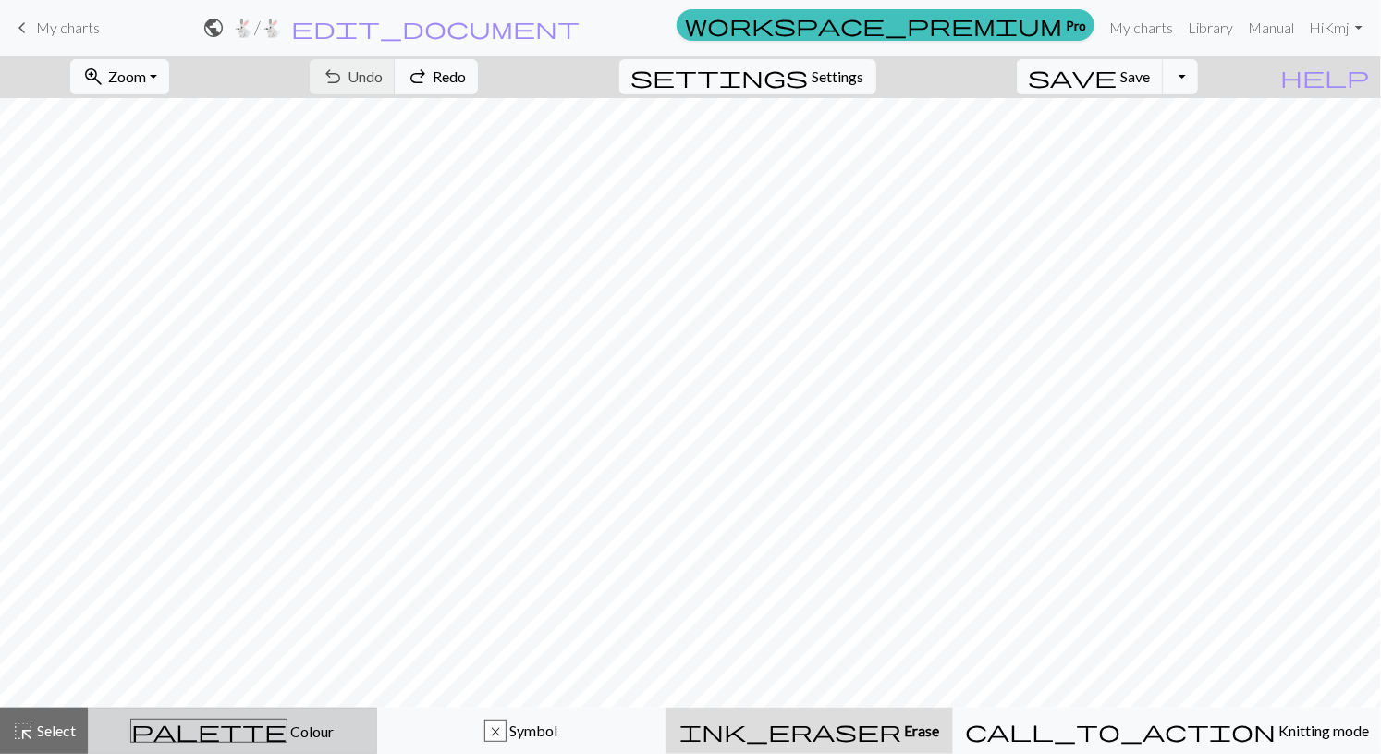
click at [335, 741] on div "palette Colour Colour" at bounding box center [232, 730] width 265 height 24
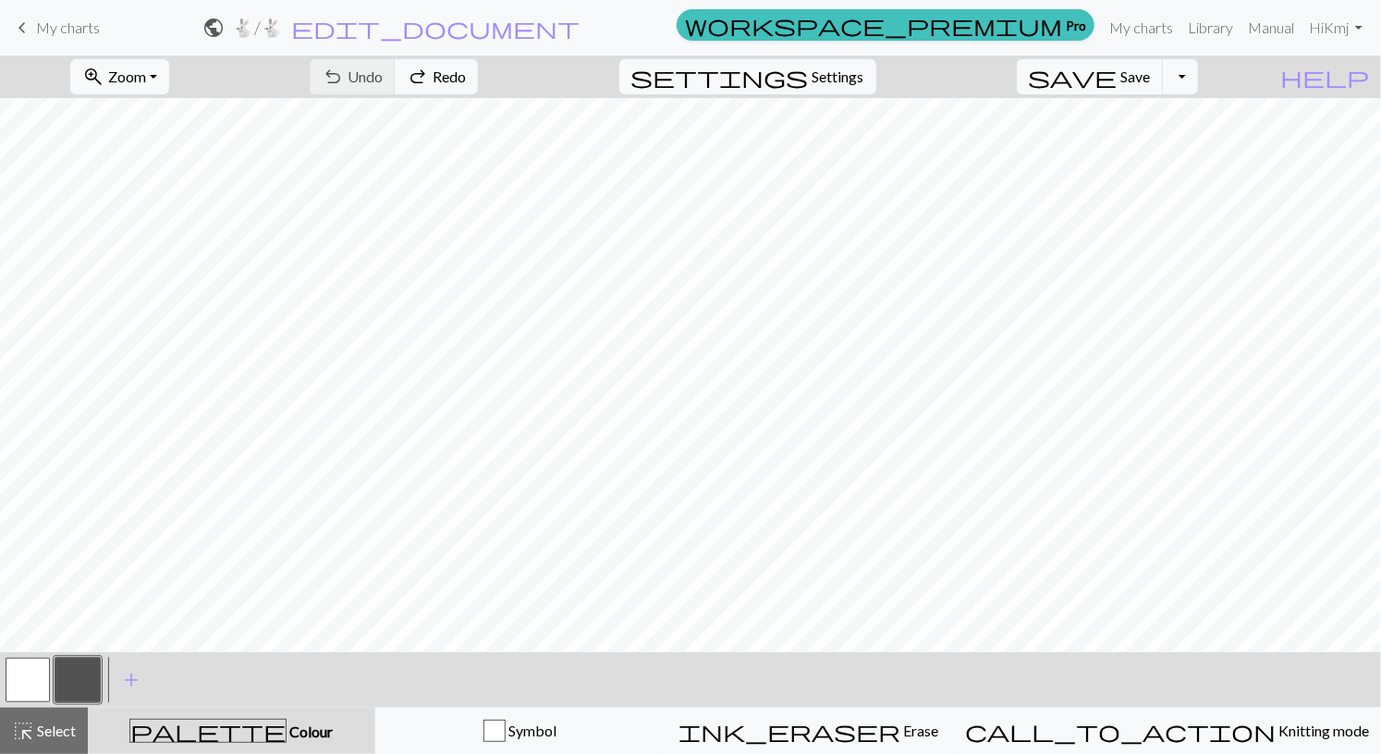
click at [84, 674] on button "button" at bounding box center [77, 679] width 44 height 44
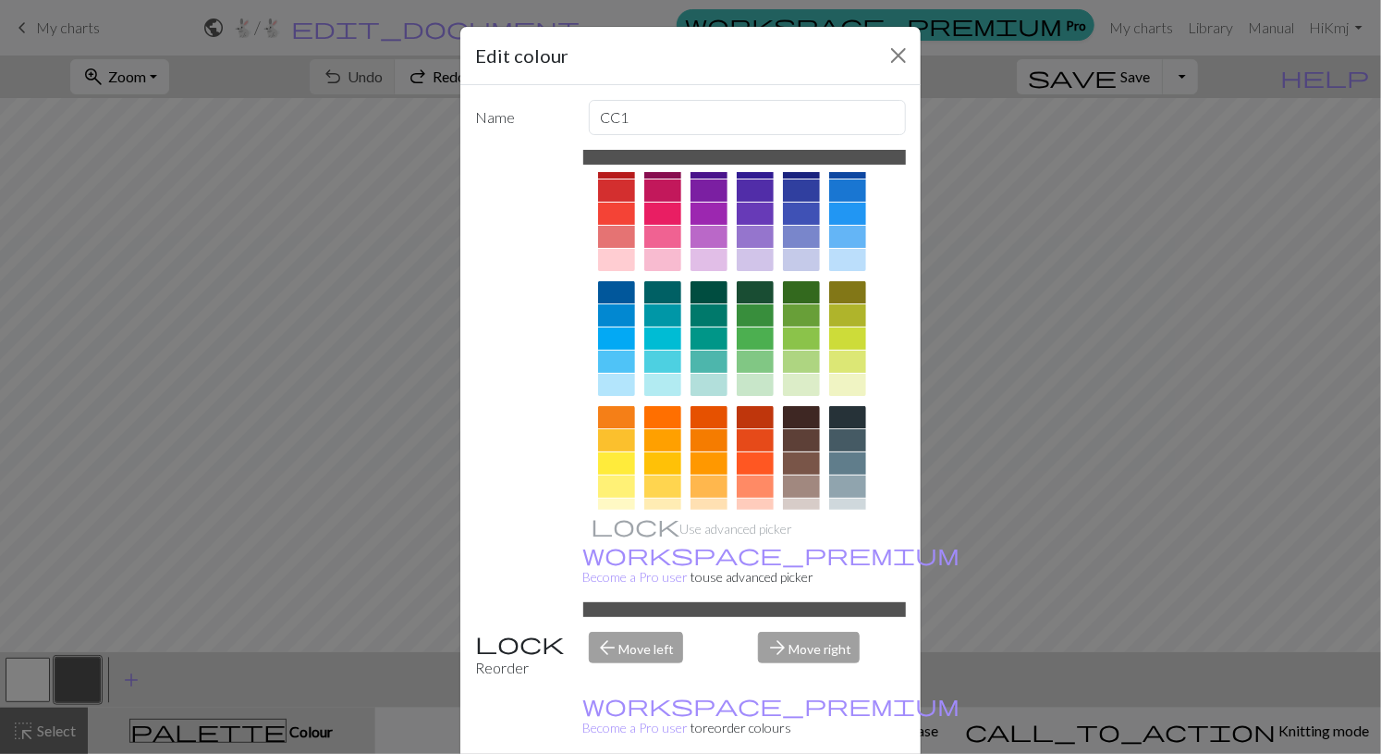
scroll to position [34, 0]
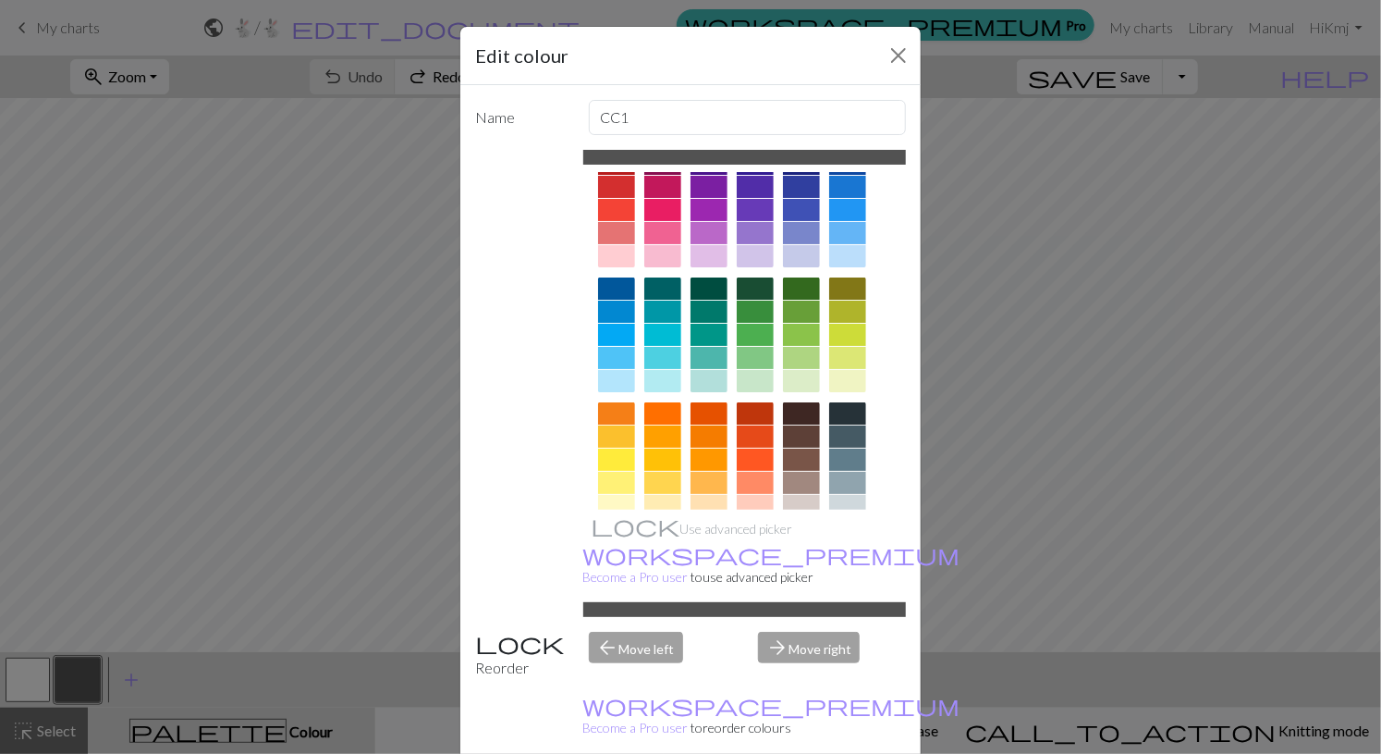
click at [621, 540] on div at bounding box center [616, 538] width 37 height 22
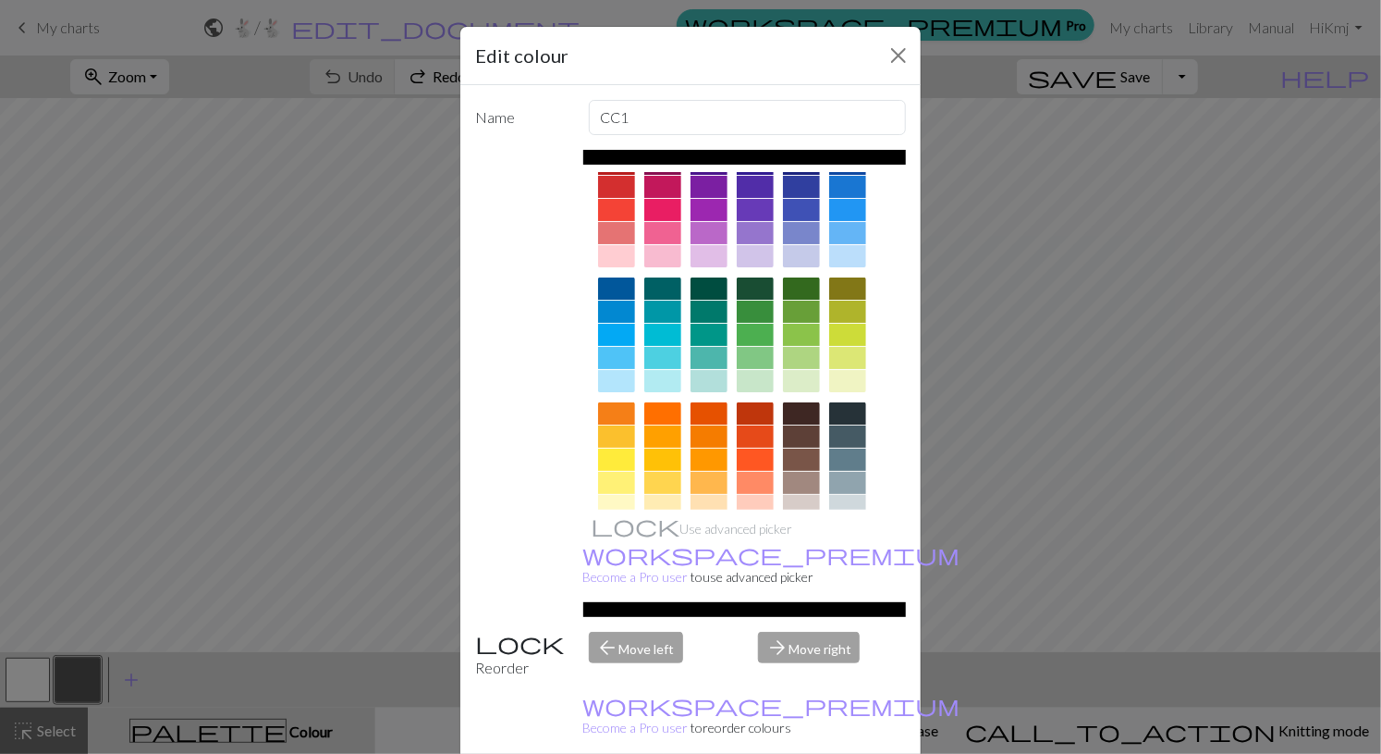
click at [1004, 633] on div "Edit colour Name CC1 Use advanced picker workspace_premium Become a Pro user to…" at bounding box center [690, 377] width 1381 height 754
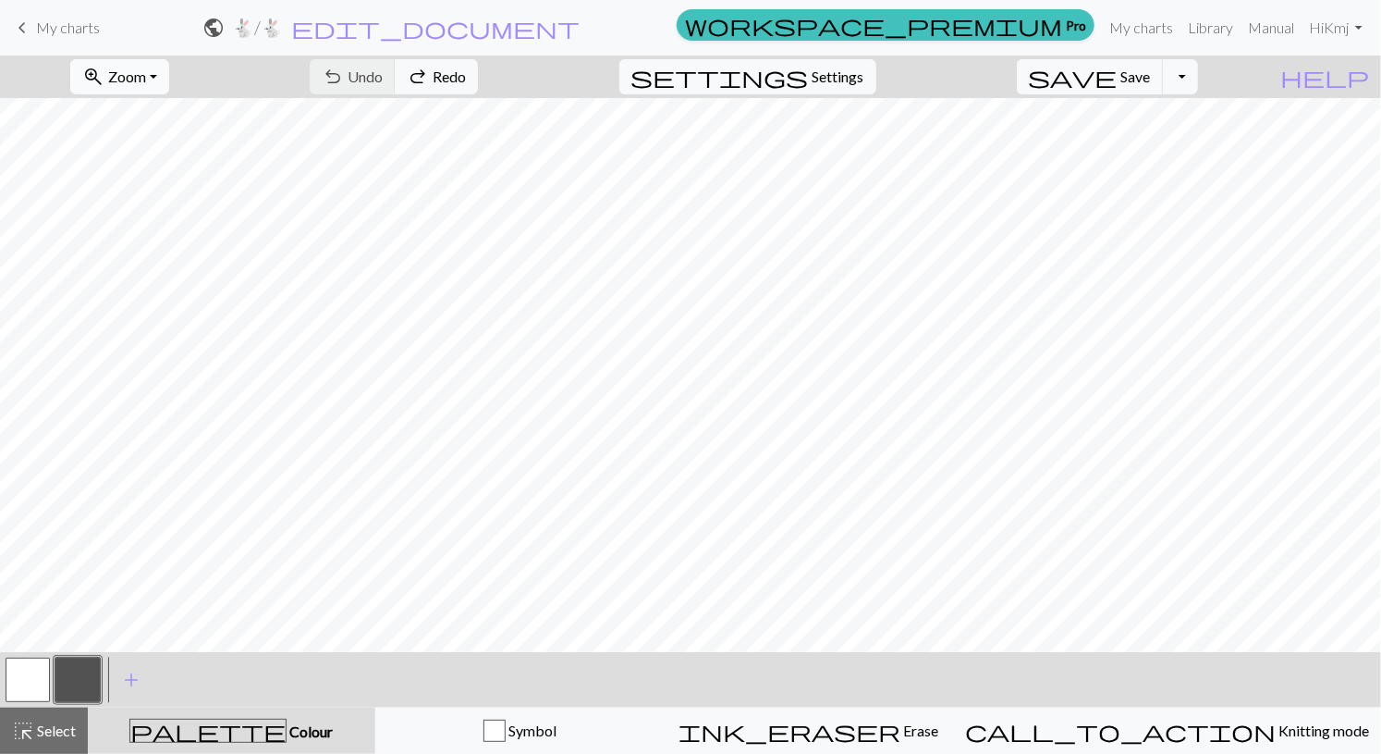
click at [146, 78] on span "Zoom" at bounding box center [127, 76] width 38 height 18
click at [209, 142] on button "Fit width" at bounding box center [144, 146] width 146 height 30
click at [89, 681] on button "button" at bounding box center [77, 679] width 44 height 44
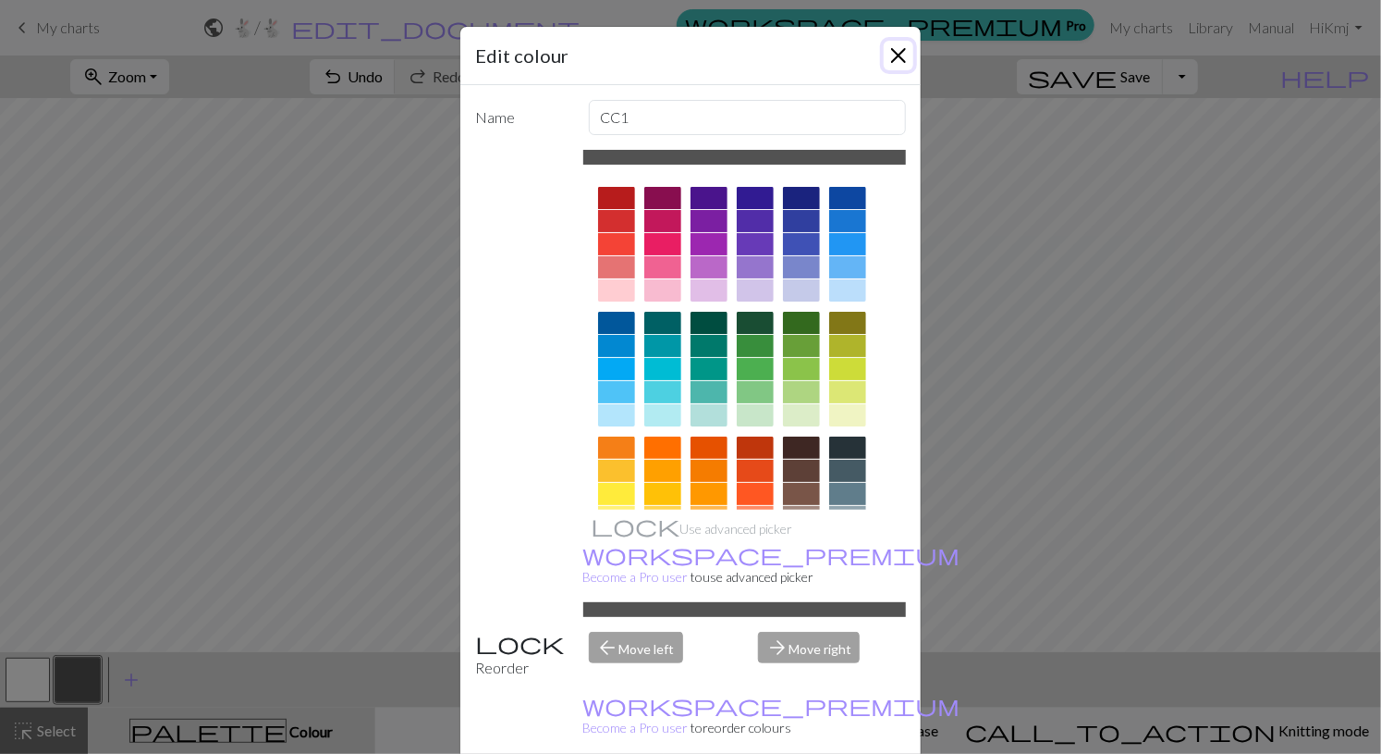
click at [897, 55] on button "Close" at bounding box center [899, 56] width 30 height 30
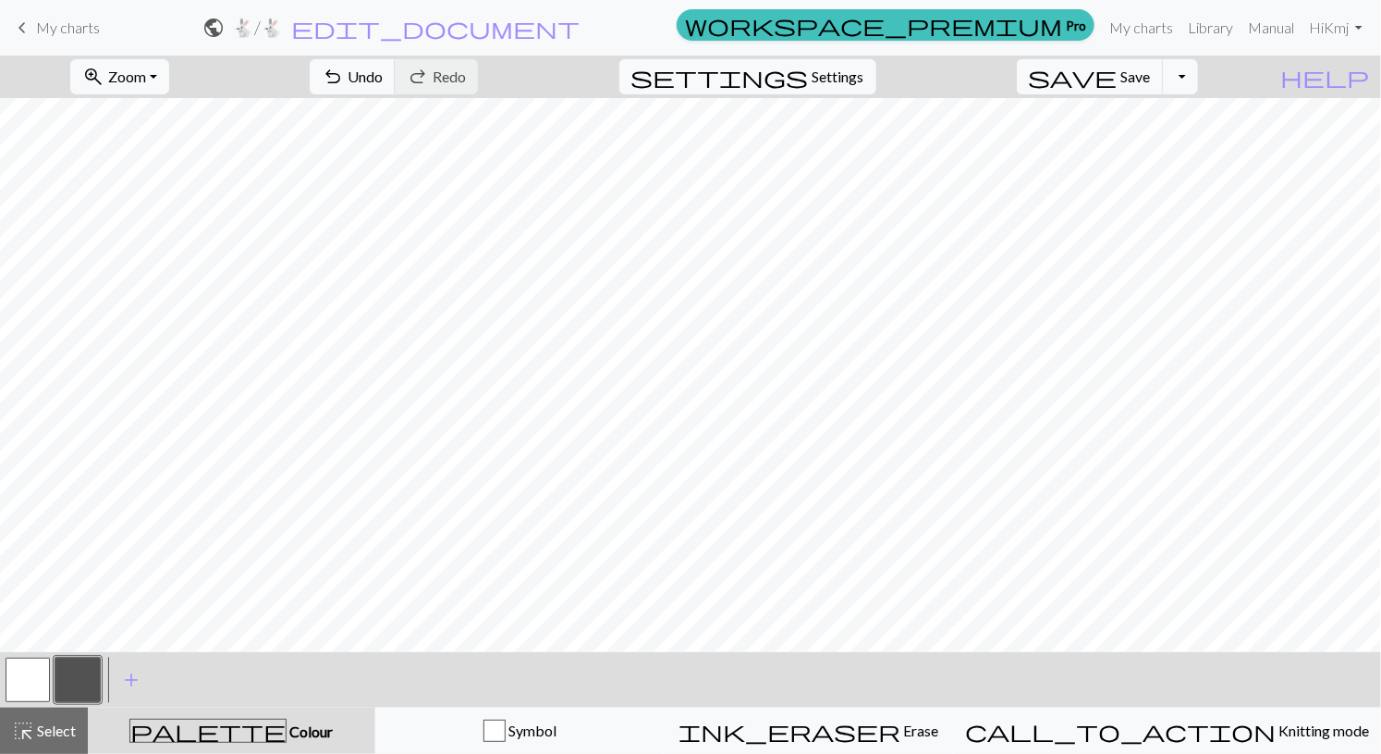
click at [358, 734] on div "palette Colour Colour" at bounding box center [231, 730] width 265 height 24
click at [83, 669] on button "button" at bounding box center [77, 679] width 44 height 44
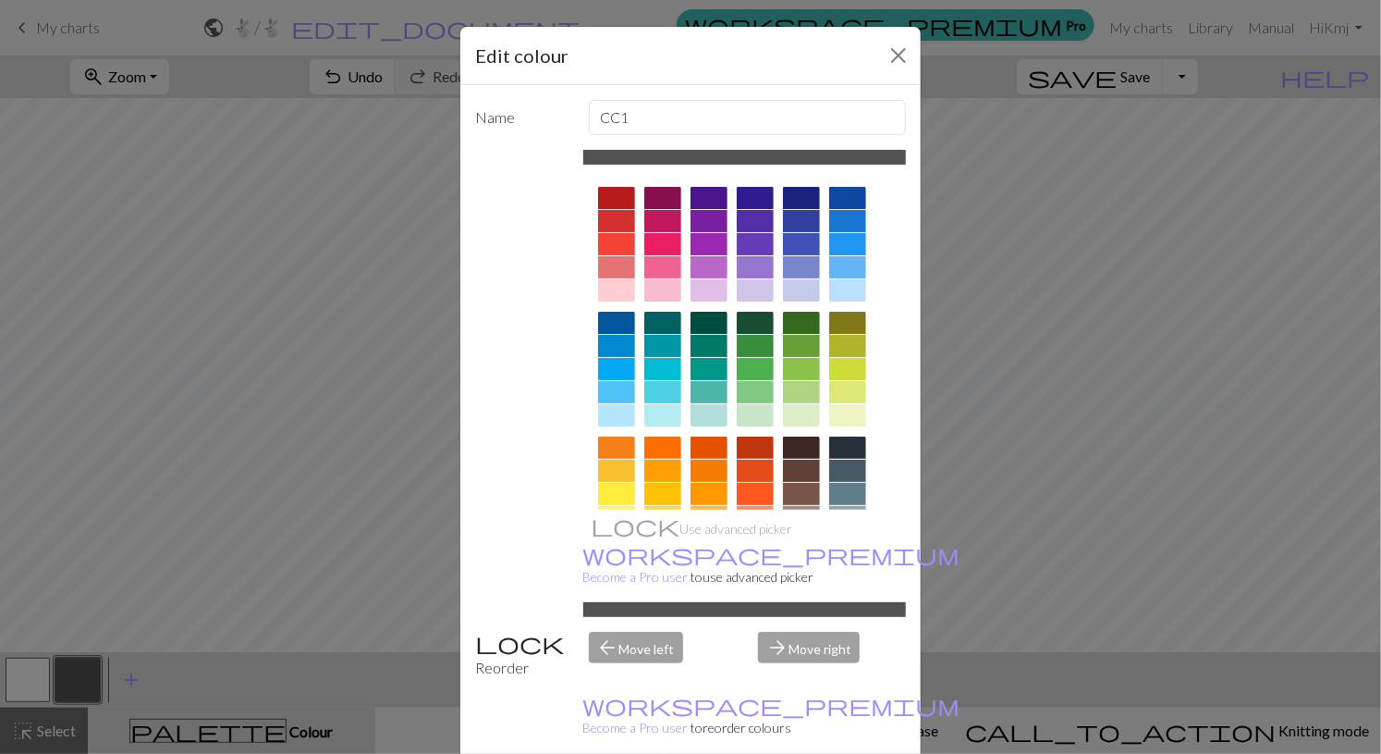
click at [293, 590] on div "Edit colour Name CC1 Use advanced picker workspace_premium Become a Pro user to…" at bounding box center [690, 377] width 1381 height 754
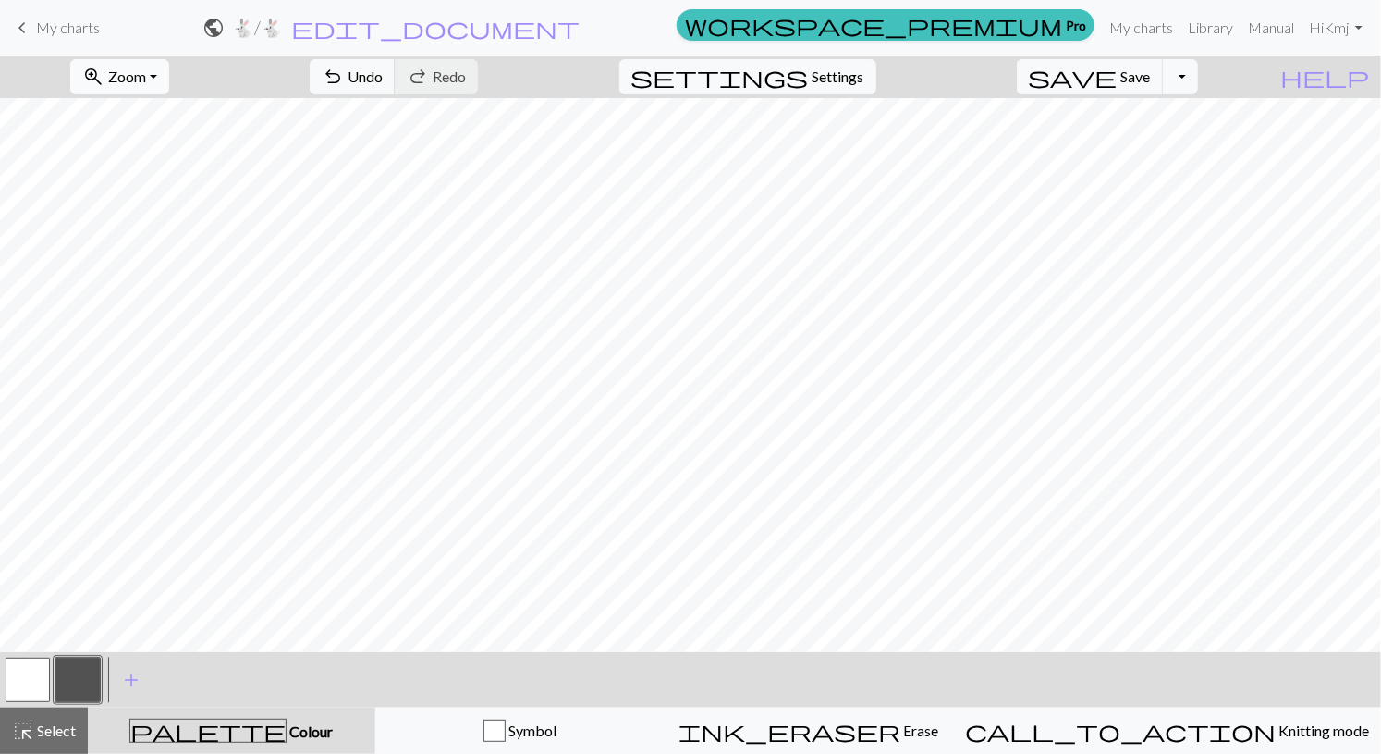
click at [146, 81] on span "Zoom" at bounding box center [127, 76] width 38 height 18
click at [217, 224] on button "50%" at bounding box center [144, 221] width 146 height 30
click at [146, 80] on span "Zoom" at bounding box center [127, 76] width 38 height 18
click at [208, 242] on button "100%" at bounding box center [144, 251] width 146 height 30
click at [69, 743] on button "highlight_alt Select Select" at bounding box center [44, 730] width 88 height 46
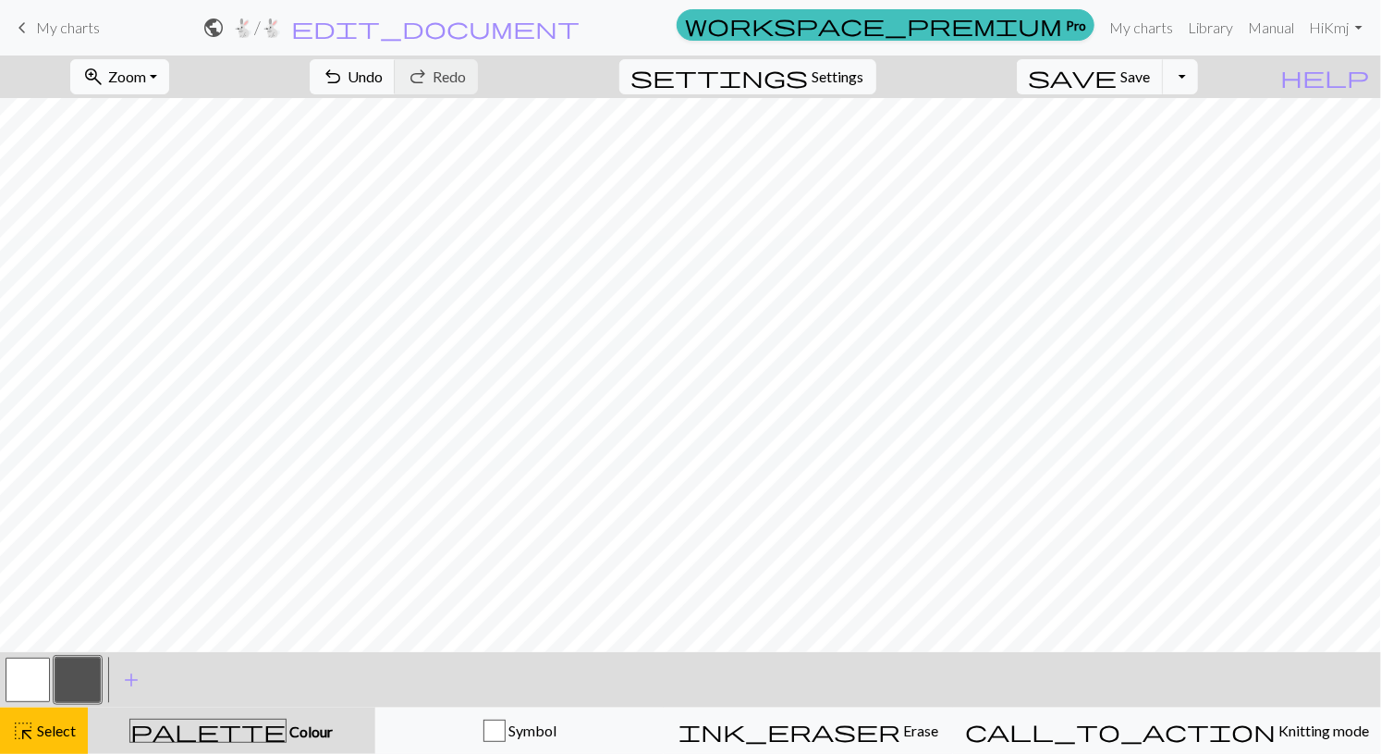
click at [146, 84] on span "Zoom" at bounding box center [127, 76] width 38 height 18
click at [194, 148] on button "Fit width" at bounding box center [144, 146] width 146 height 30
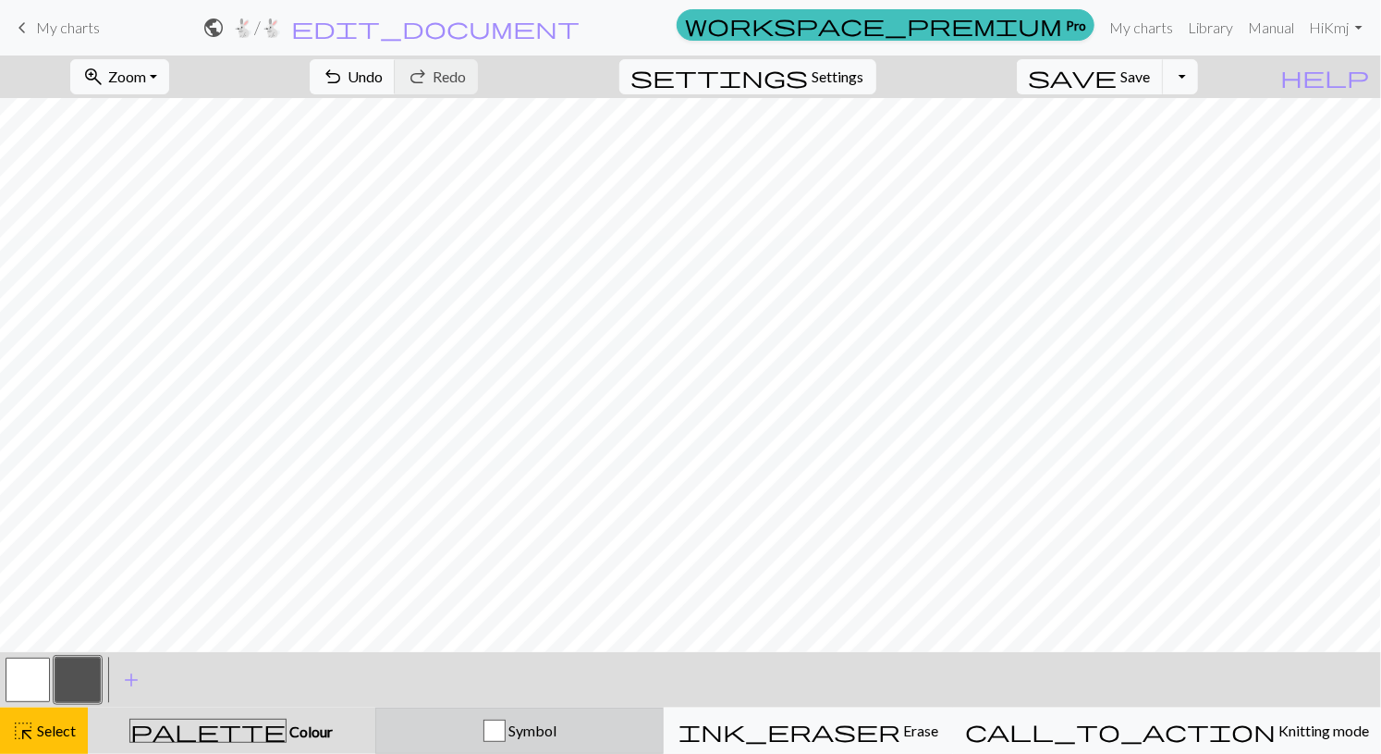
click at [625, 745] on button "Symbol" at bounding box center [519, 730] width 289 height 46
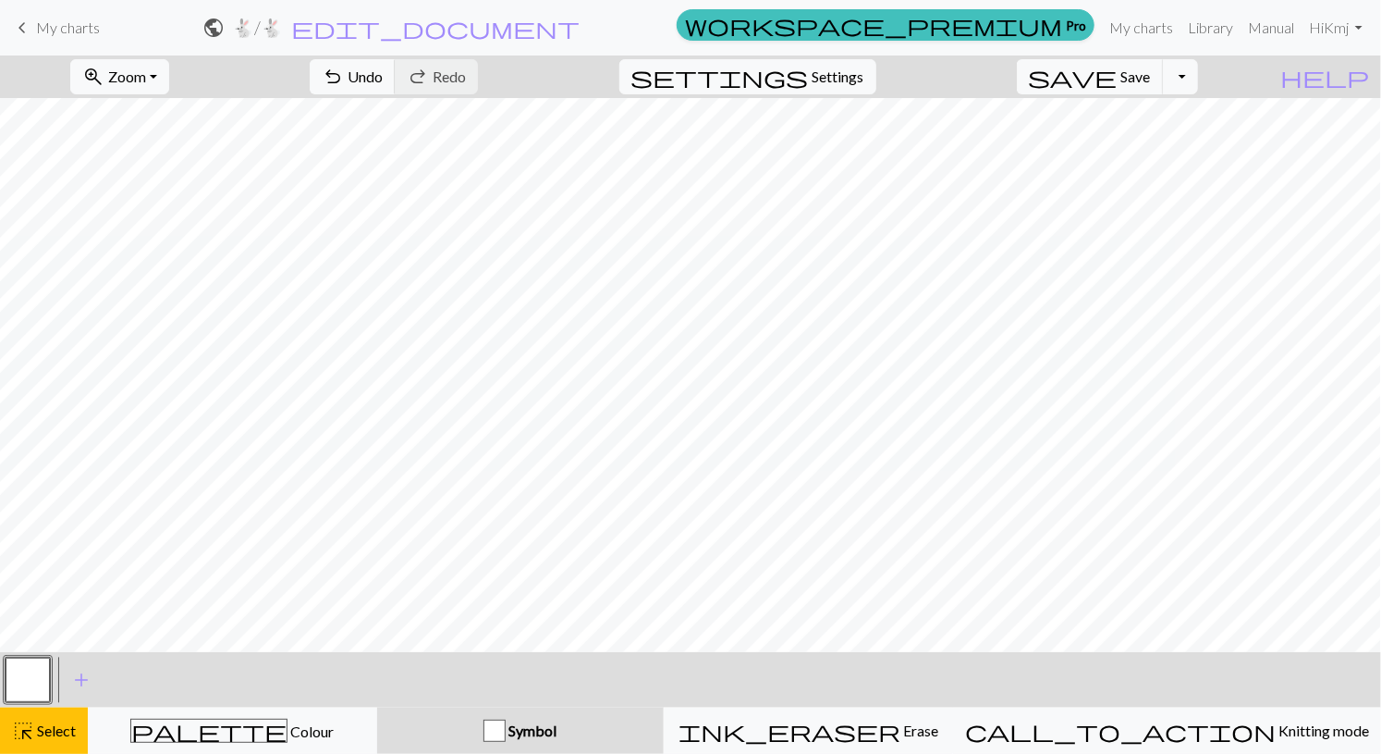
click at [557, 736] on span "Symbol" at bounding box center [531, 730] width 51 height 18
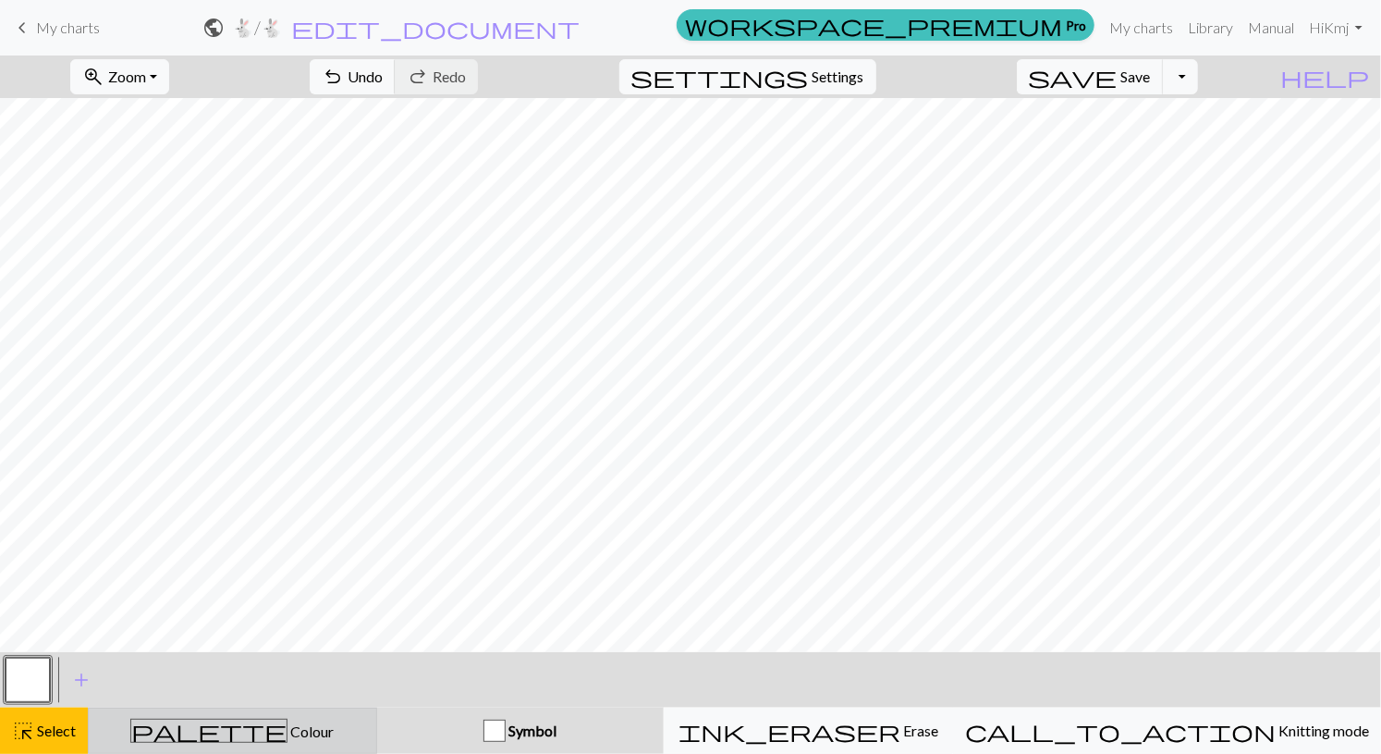
click at [316, 737] on div "palette Colour Colour" at bounding box center [232, 730] width 265 height 24
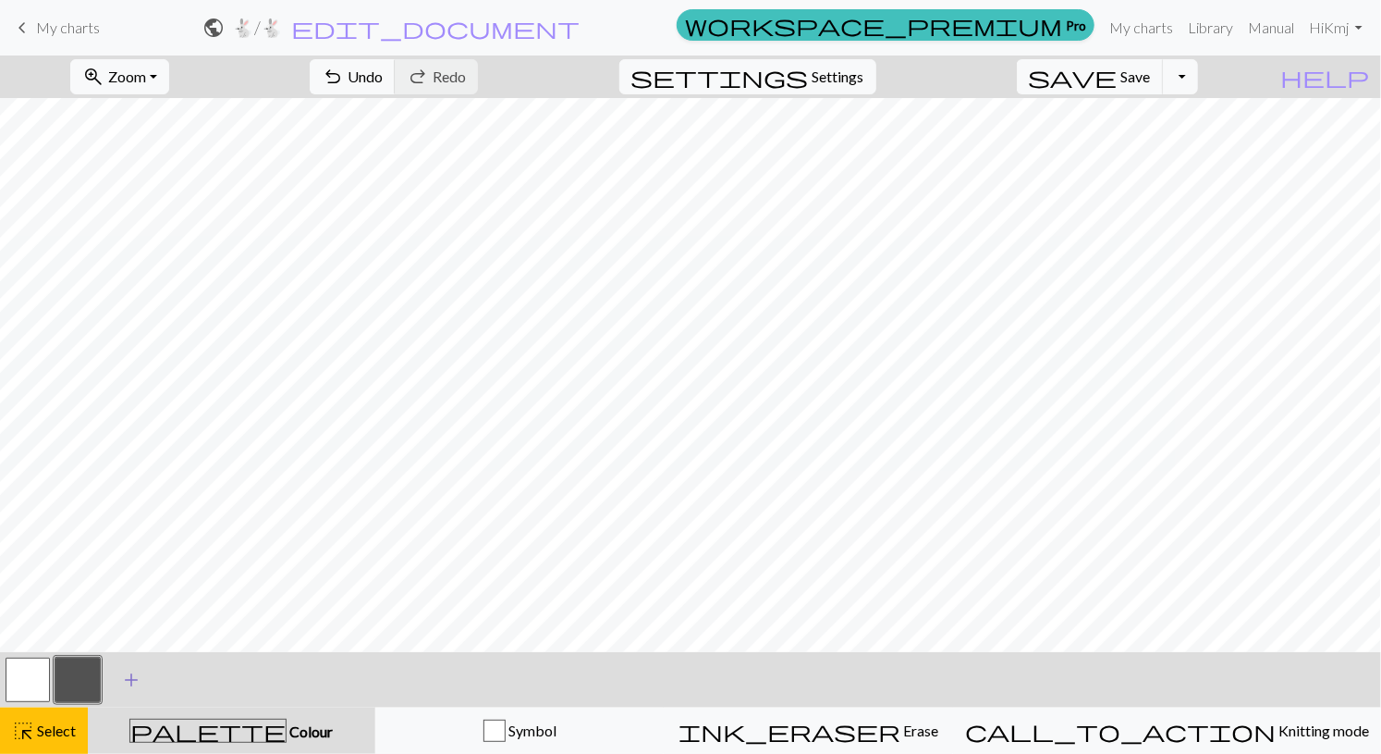
click at [136, 673] on span "add" at bounding box center [131, 680] width 22 height 26
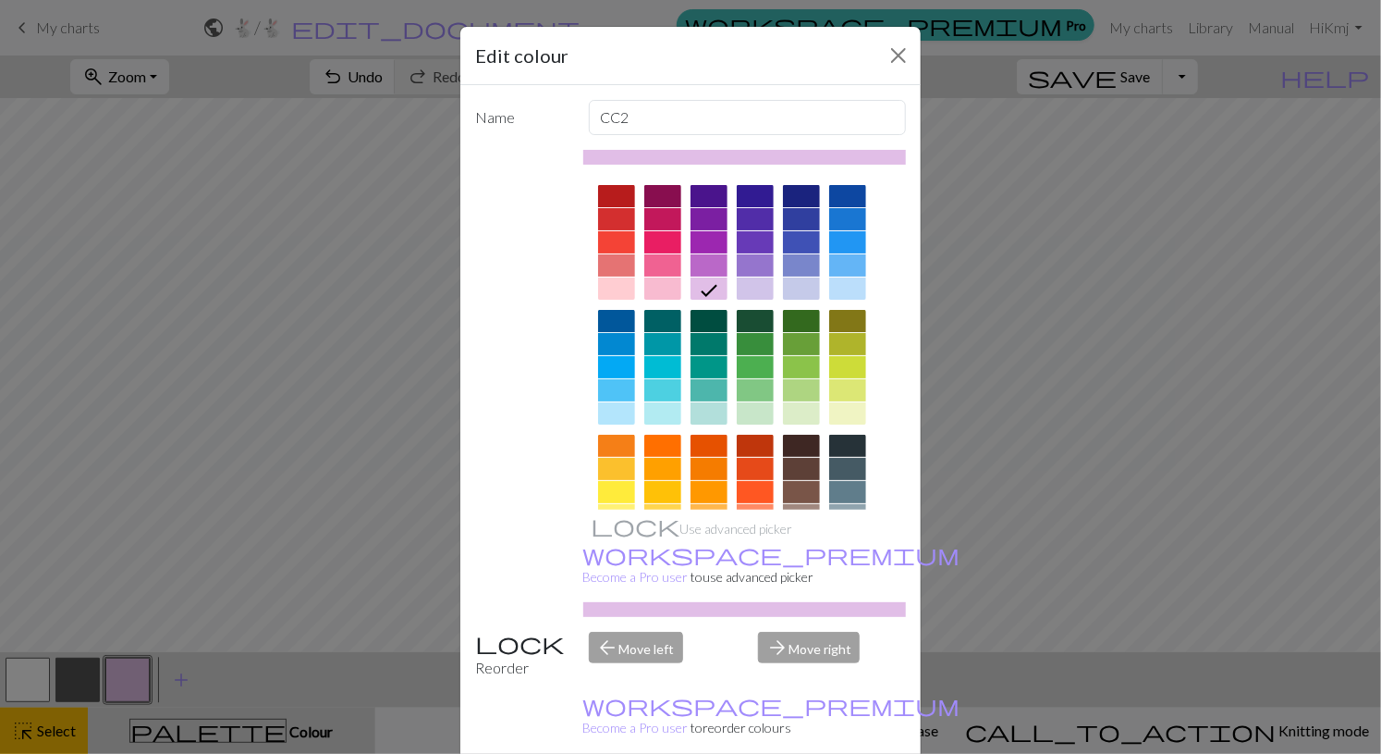
scroll to position [0, 0]
click at [753, 347] on div at bounding box center [755, 346] width 37 height 22
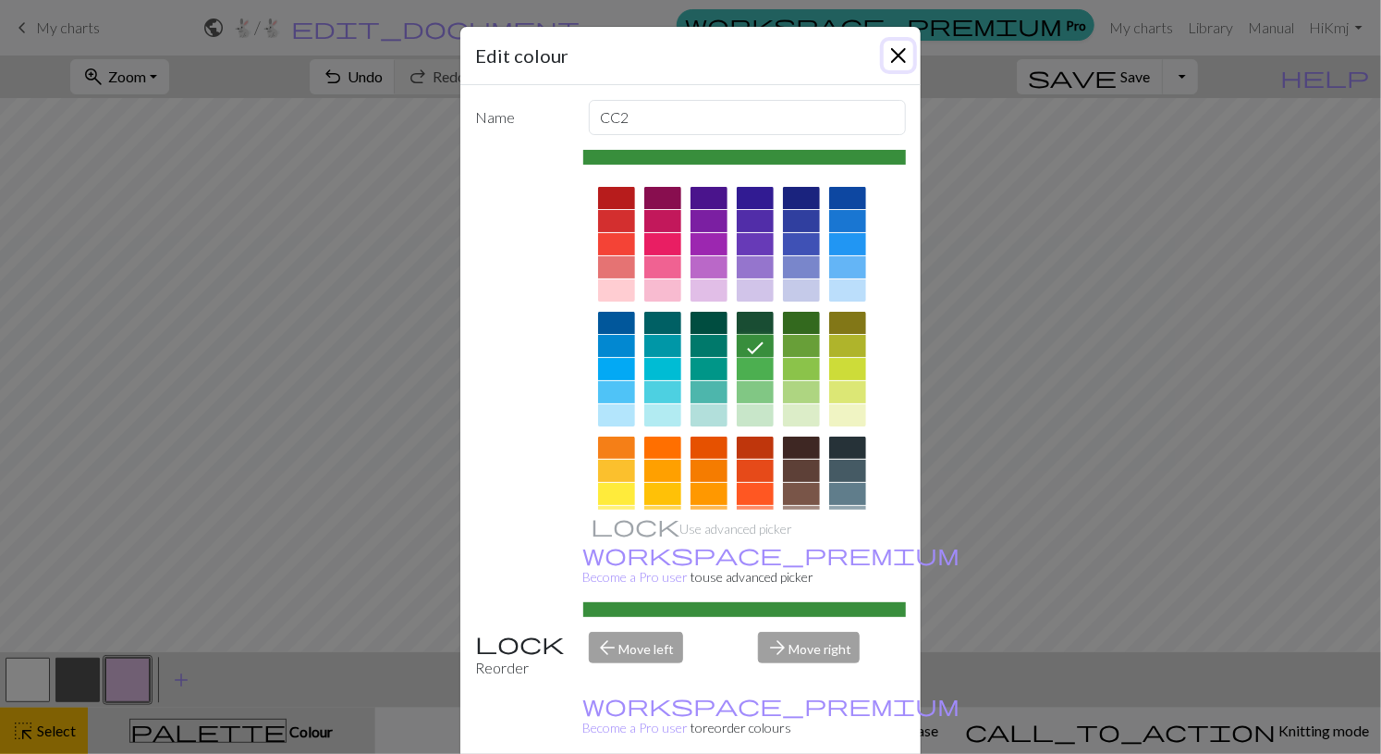
click at [894, 58] on button "Close" at bounding box center [899, 56] width 30 height 30
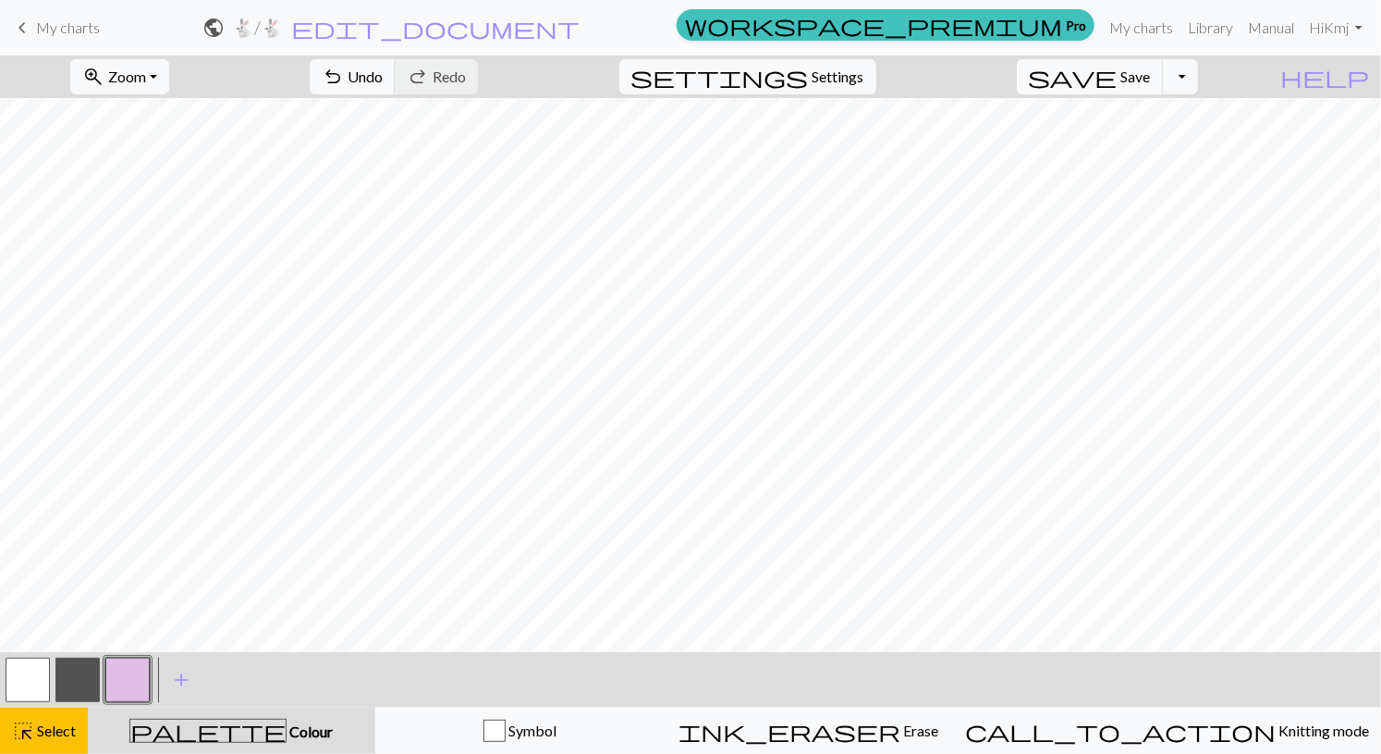
click at [121, 683] on button "button" at bounding box center [127, 679] width 44 height 44
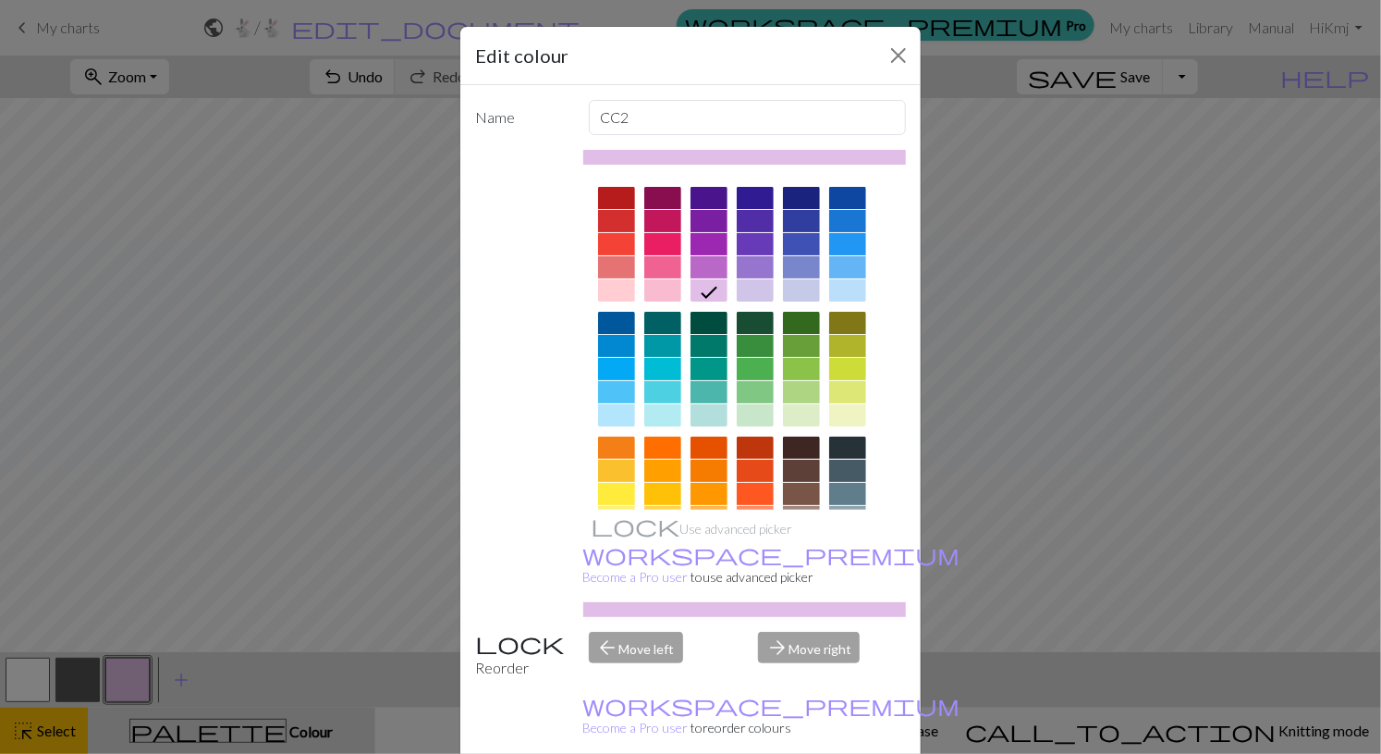
click at [1037, 573] on div "Edit colour Name CC2 Use advanced picker workspace_premium Become a Pro user to…" at bounding box center [690, 377] width 1381 height 754
